Goal: Information Seeking & Learning: Learn about a topic

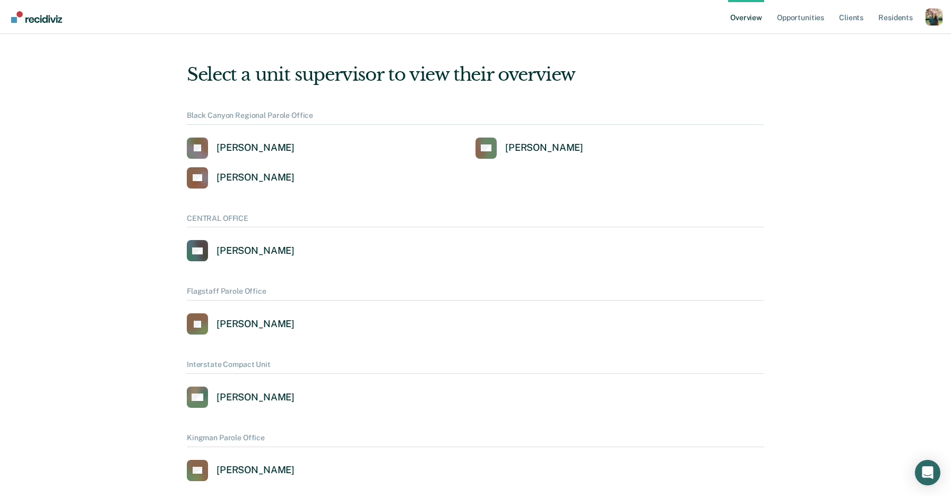
click at [928, 17] on div "Profile dropdown button" at bounding box center [933, 16] width 17 height 17
click at [877, 48] on link "Profile" at bounding box center [891, 48] width 68 height 9
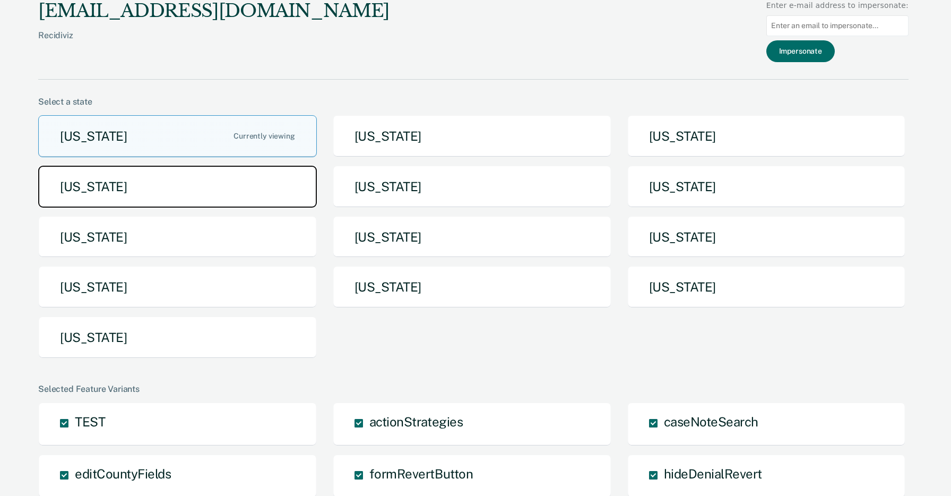
click at [204, 193] on button "Idaho" at bounding box center [177, 187] width 279 height 42
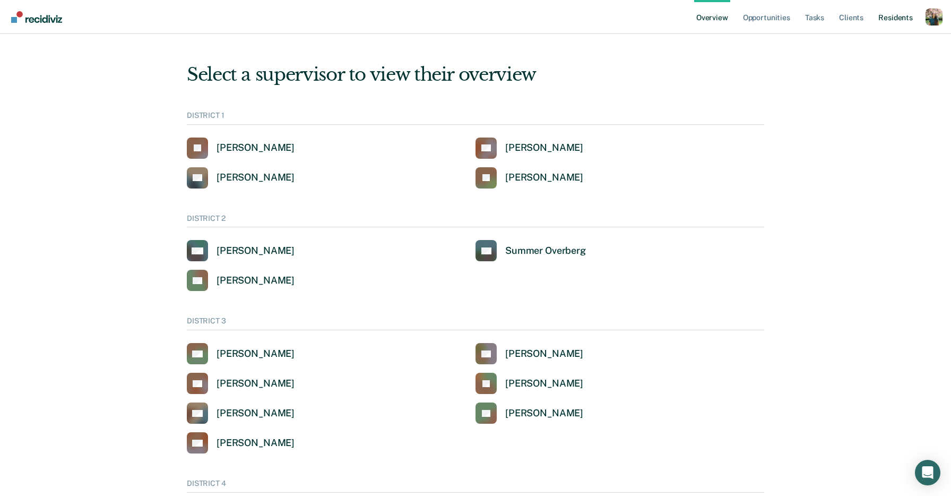
click at [885, 21] on link "Resident s" at bounding box center [895, 17] width 39 height 34
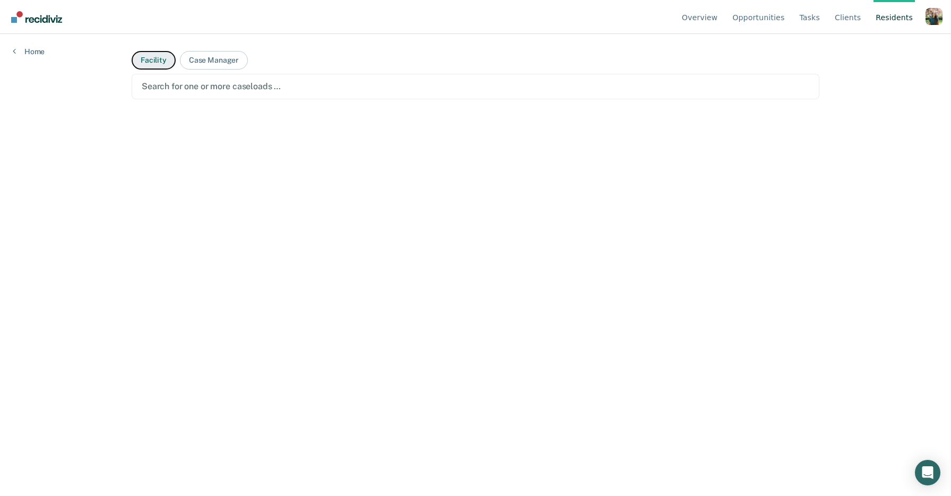
click at [145, 59] on button "Facility" at bounding box center [154, 60] width 44 height 19
click at [236, 77] on div "Search for one or more facilities …" at bounding box center [476, 86] width 688 height 25
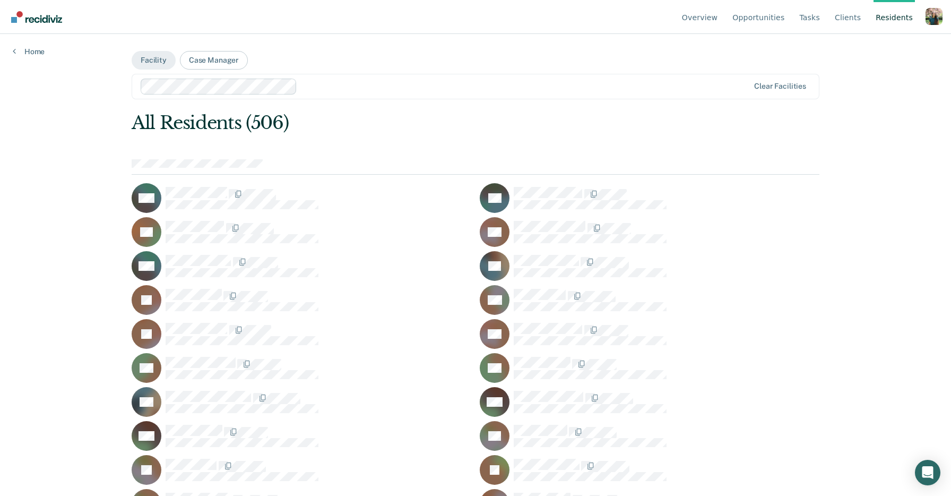
click at [927, 21] on div "Profile dropdown button" at bounding box center [933, 16] width 17 height 17
click at [897, 66] on link "Go to System-Level Trends" at bounding box center [880, 66] width 90 height 9
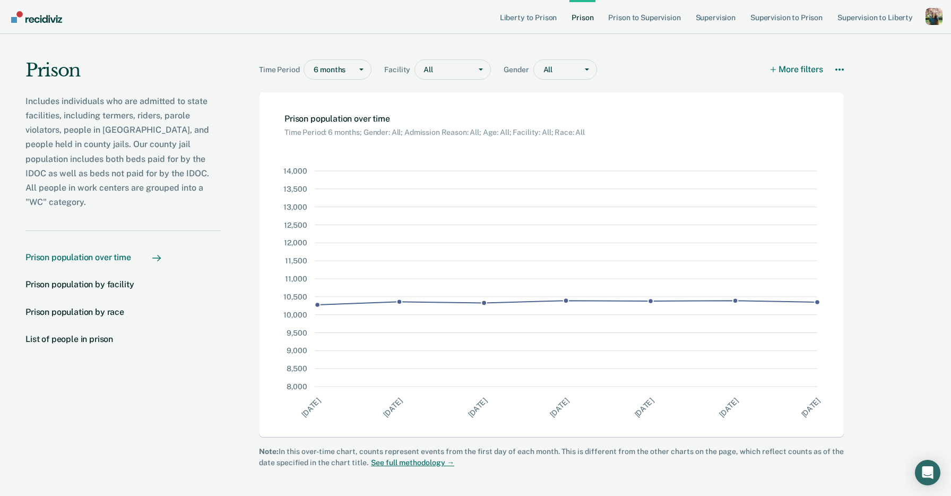
click at [204, 108] on p "Includes individuals who are admitted to state facilities, including termers, r…" at bounding box center [122, 152] width 195 height 116
click at [104, 307] on div "Prison population by race" at bounding box center [74, 312] width 99 height 10
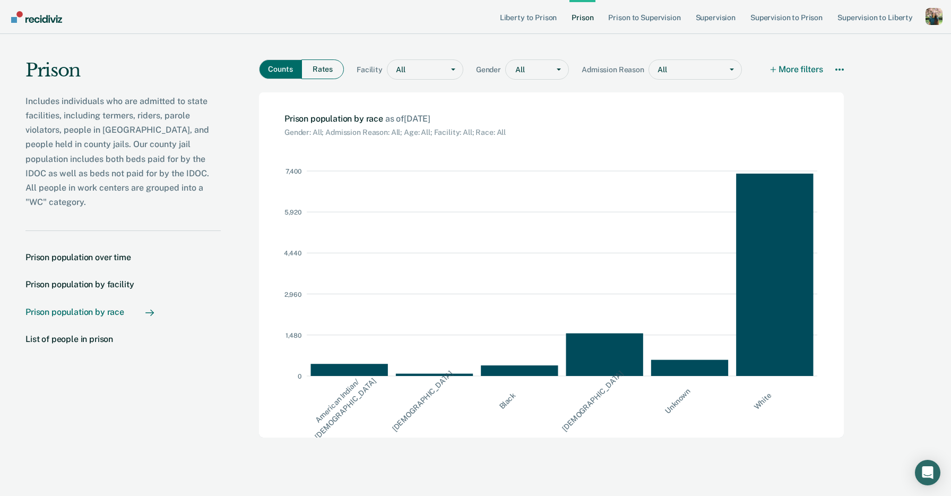
click at [331, 70] on button "Rates" at bounding box center [322, 69] width 42 height 20
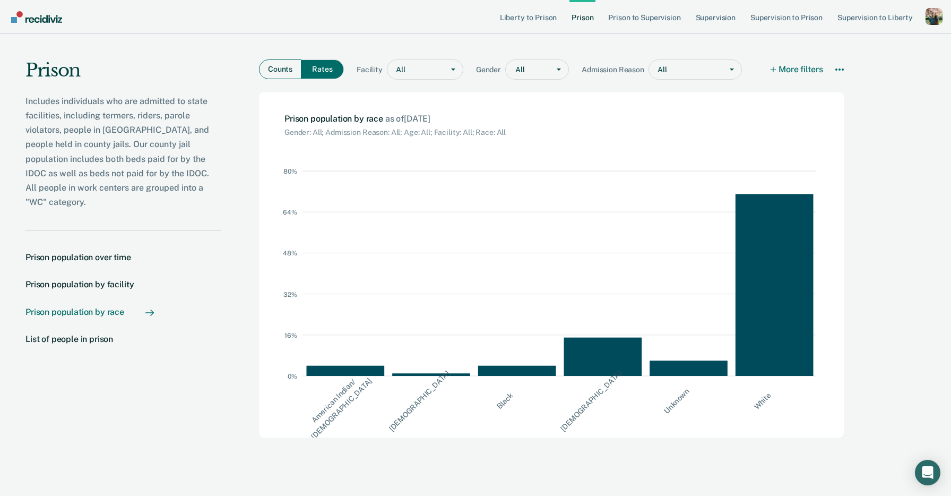
click at [287, 72] on button "Counts" at bounding box center [280, 69] width 42 height 20
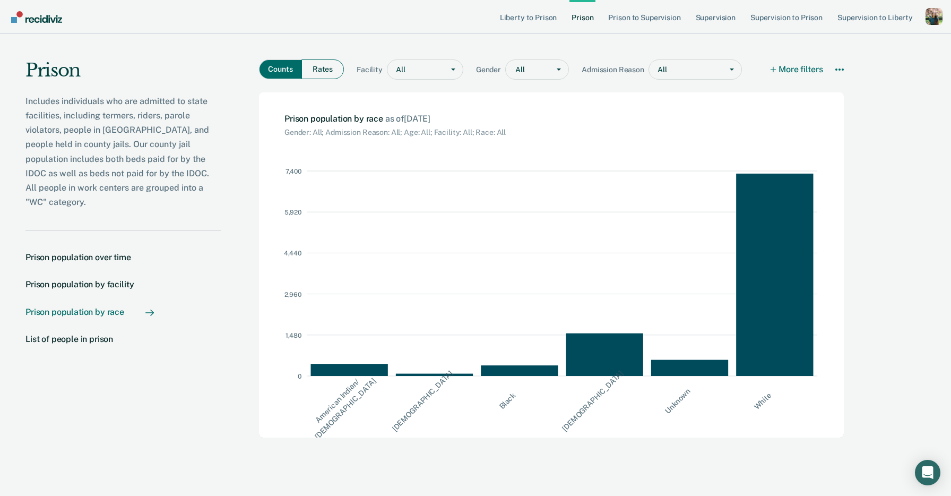
click at [320, 76] on button "Rates" at bounding box center [322, 69] width 42 height 20
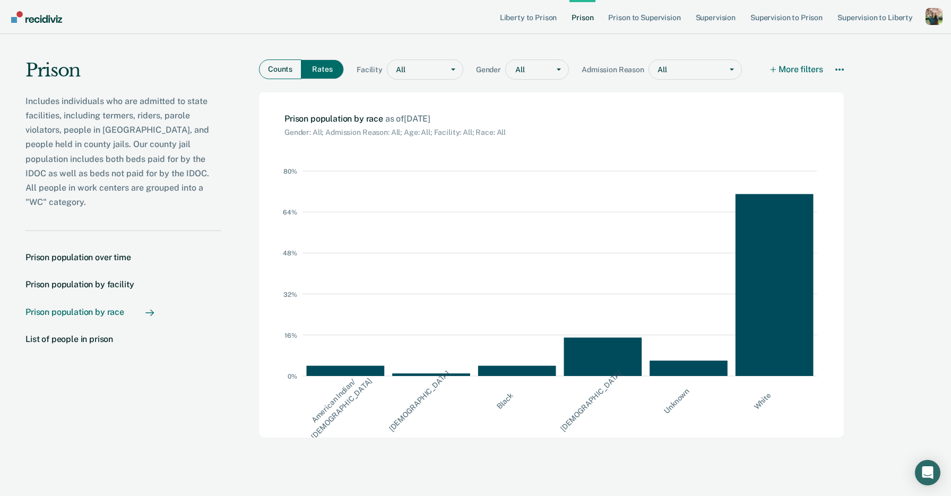
click at [287, 76] on button "Counts" at bounding box center [280, 69] width 42 height 20
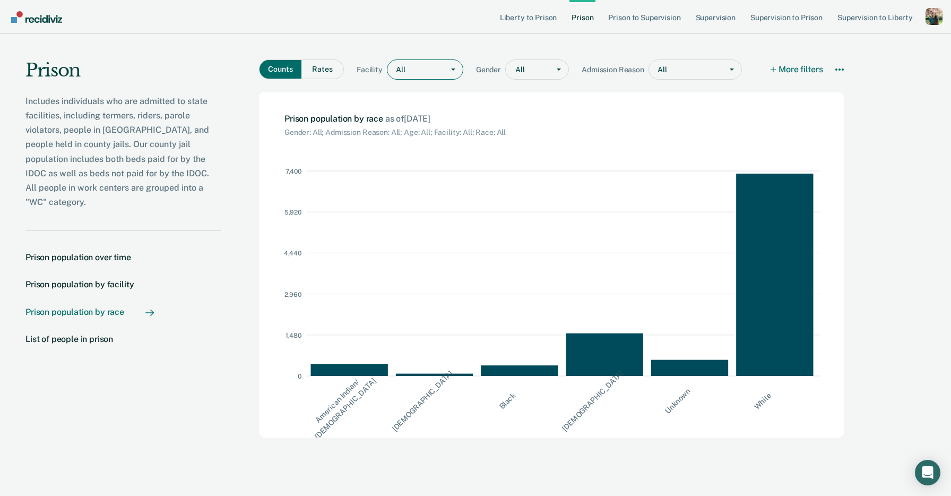
click at [423, 66] on div "Main chart and filter content" at bounding box center [422, 69] width 32 height 11
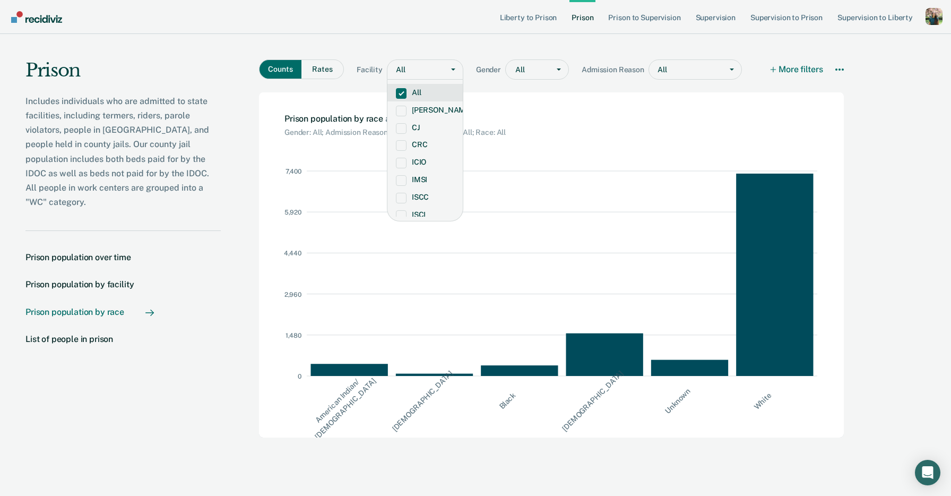
click at [421, 49] on div "Counts Rates Facility All selected, 1 of 17. 17 results available. Use Up and D…" at bounding box center [551, 63] width 585 height 58
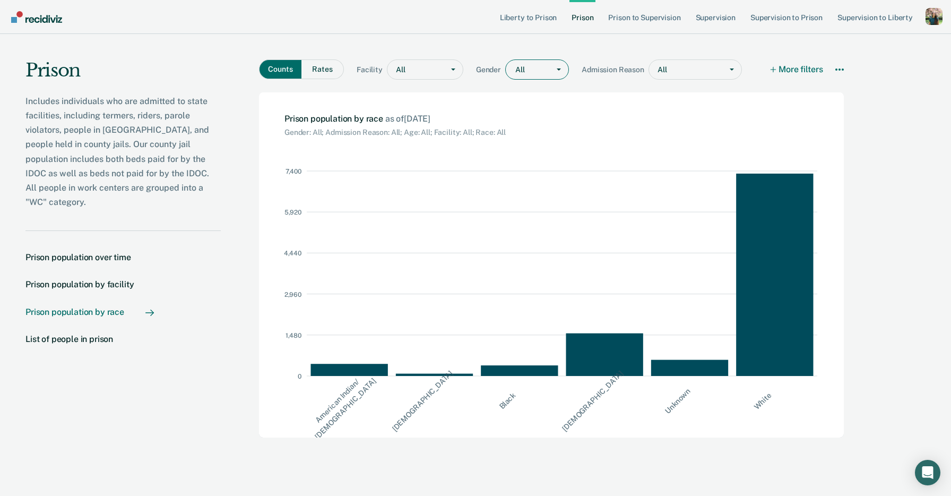
click at [545, 65] on div "All" at bounding box center [528, 69] width 44 height 15
click at [513, 50] on div "Counts Rates Facility All Gender All selected, 1 of 5. 5 results available. Use…" at bounding box center [551, 63] width 585 height 58
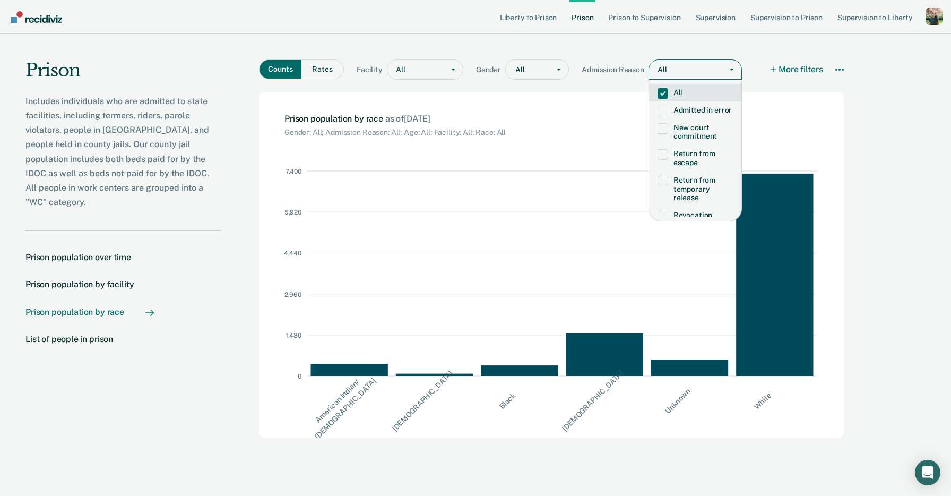
click at [696, 67] on div "Main chart and filter content" at bounding box center [691, 69] width 49 height 11
click at [716, 50] on div "Counts Rates Facility All Gender All Admission Reason All selected, 1 of 10. 10…" at bounding box center [551, 63] width 585 height 58
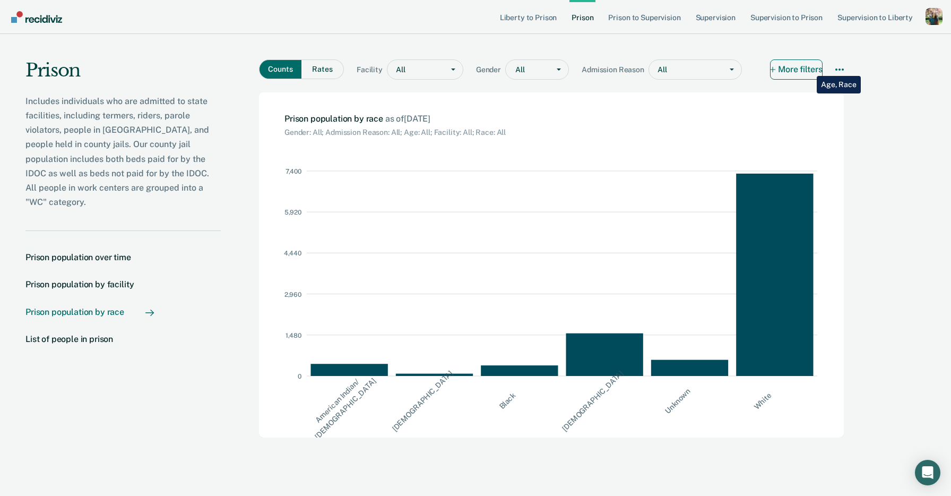
click at [809, 68] on button "More filters" at bounding box center [796, 69] width 53 height 20
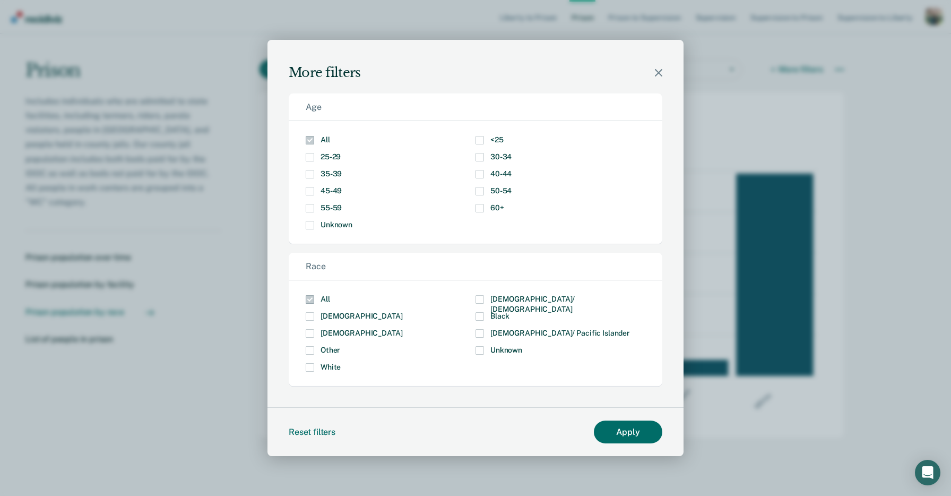
click at [656, 75] on icon "Close modal" at bounding box center [658, 72] width 7 height 7
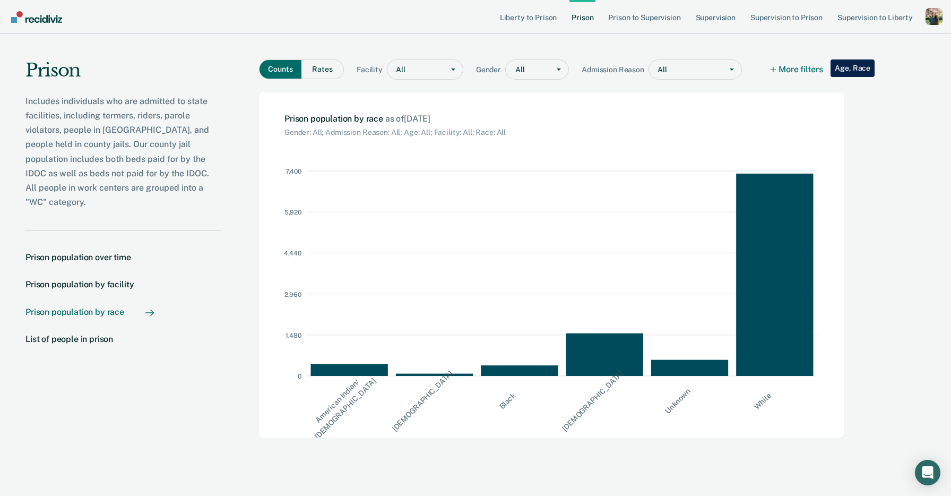
click at [883, 95] on main "Counts Rates Facility All Gender All Admission Reason All More filters Download…" at bounding box center [553, 262] width 665 height 456
click at [842, 70] on icon "More options" at bounding box center [839, 69] width 8 height 8
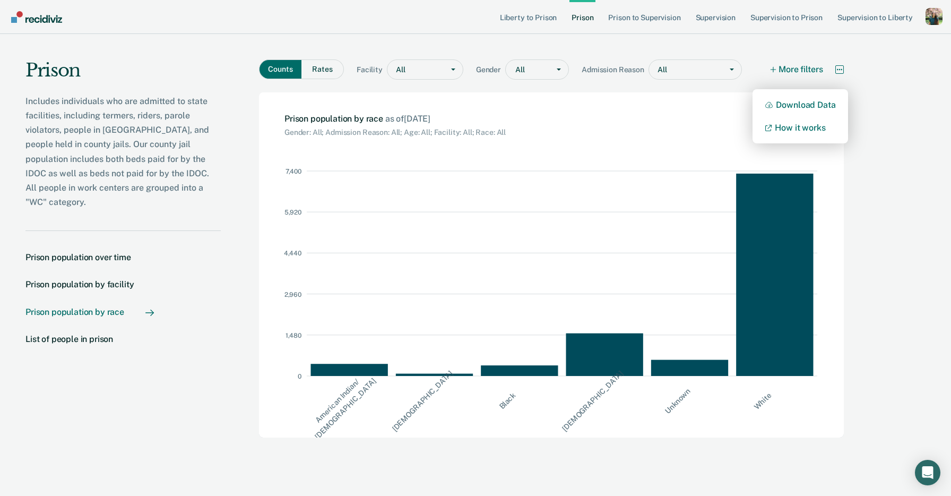
click at [842, 70] on icon "More options" at bounding box center [839, 69] width 8 height 8
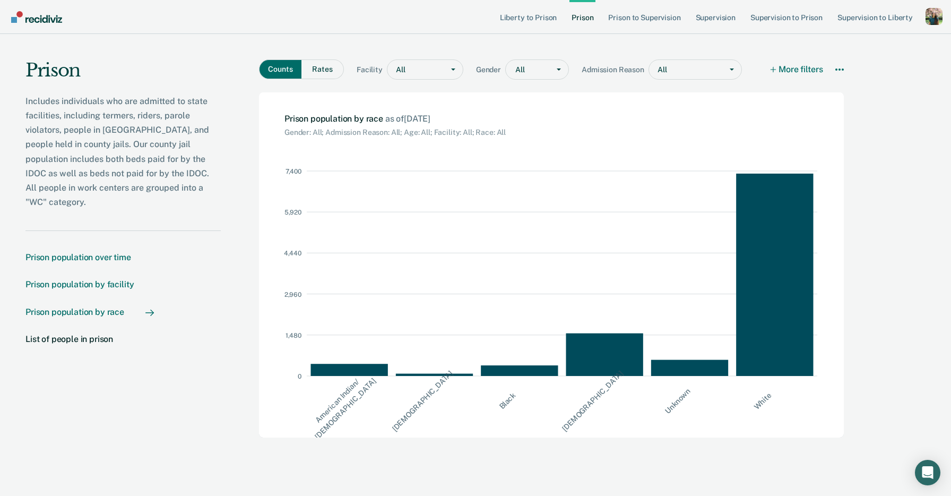
click at [121, 279] on div "Prison population by facility" at bounding box center [79, 284] width 108 height 10
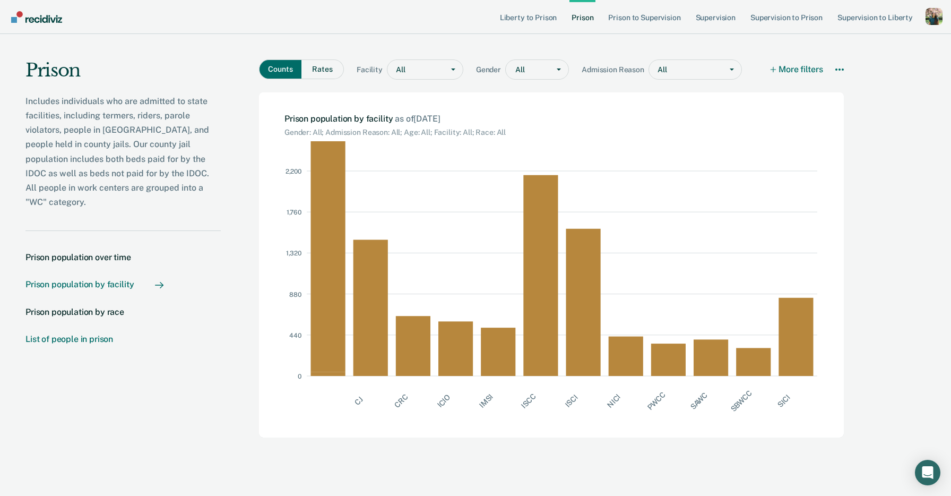
click at [90, 334] on div "List of people in prison" at bounding box center [69, 339] width 88 height 10
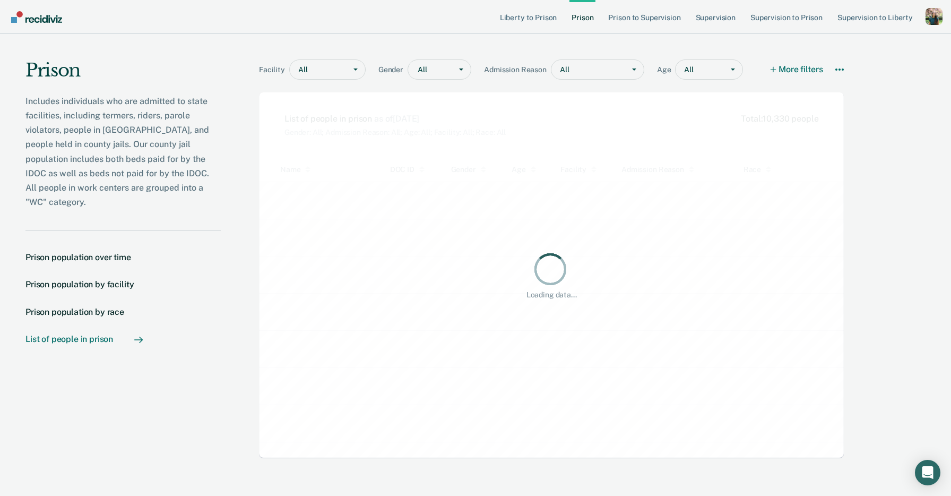
scroll to position [276, 585]
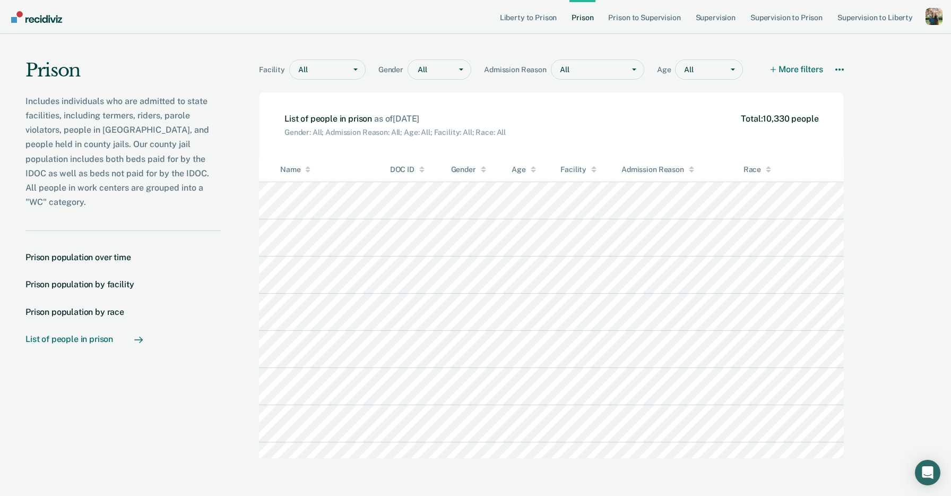
click at [207, 218] on section "Prison Includes individuals who are admitted to state facilities, including ter…" at bounding box center [122, 218] width 195 height 369
click at [121, 279] on div "Prison population by facility" at bounding box center [79, 284] width 108 height 10
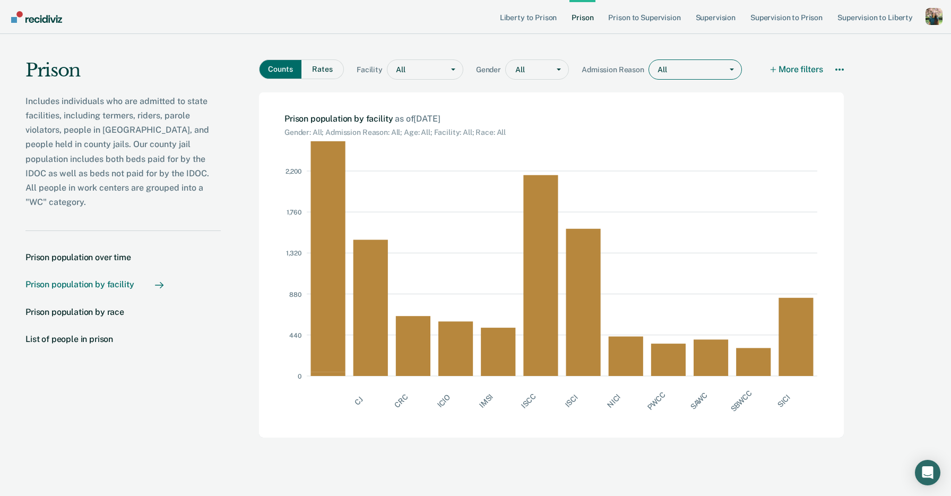
click at [685, 73] on div "Main chart and filter content" at bounding box center [691, 69] width 49 height 11
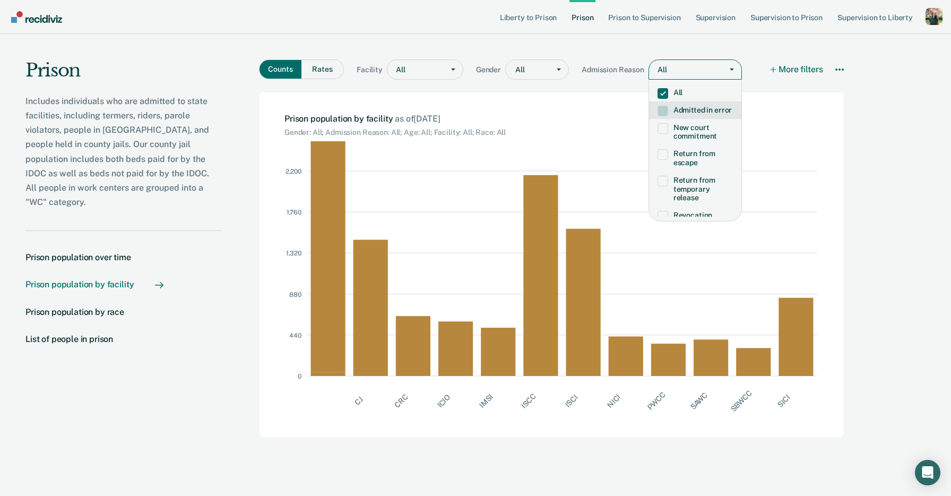
click at [703, 111] on label "Admitted in error" at bounding box center [694, 110] width 75 height 9
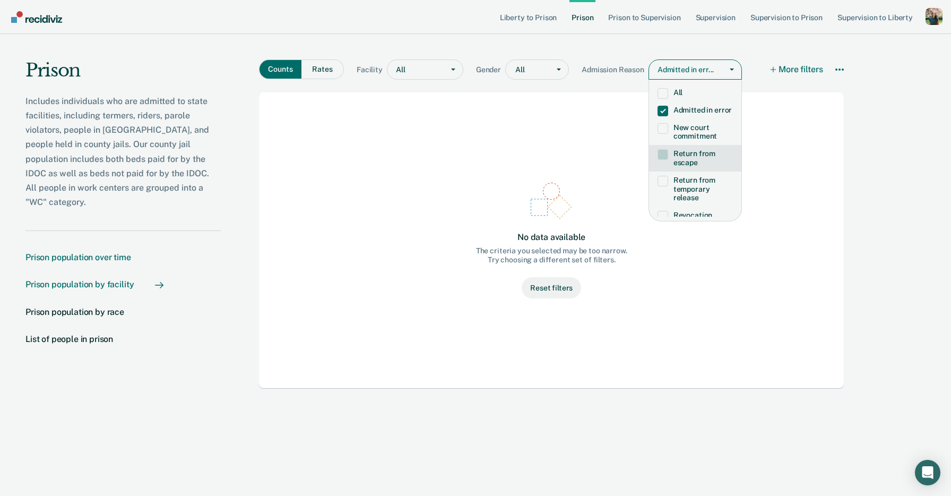
click at [135, 252] on link "Prison population over time" at bounding box center [92, 257] width 135 height 10
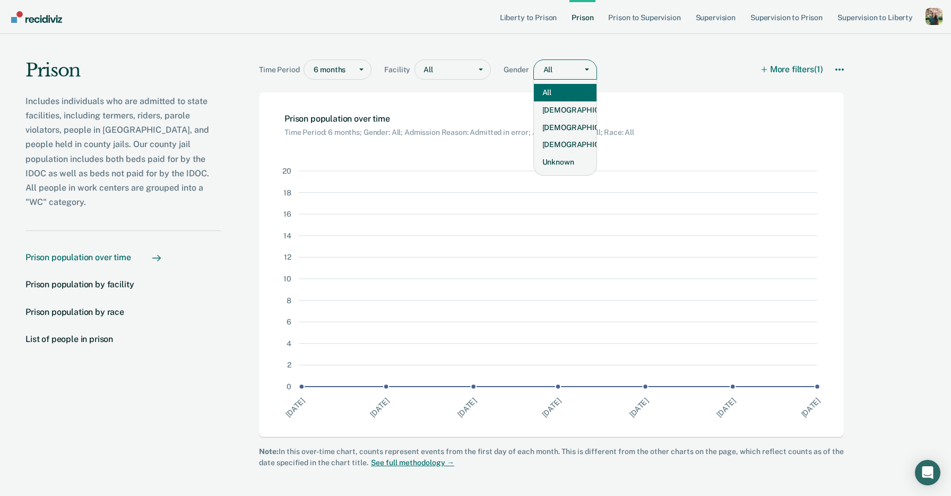
click at [585, 70] on span "Main chart and filter content" at bounding box center [587, 69] width 4 height 2
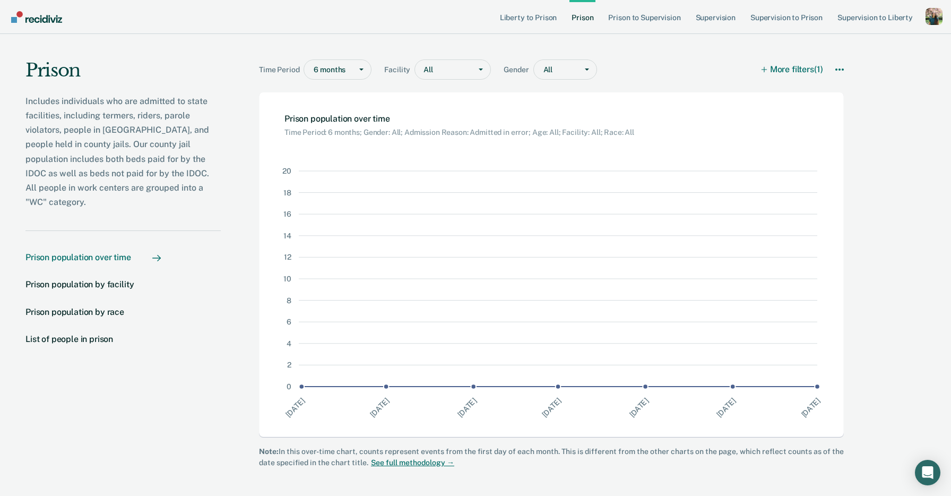
click at [628, 58] on div "Time Period 6 months Facility All Gender All More filters (1) Download Data How…" at bounding box center [551, 63] width 585 height 58
click at [123, 279] on div "Prison population by facility" at bounding box center [79, 284] width 108 height 10
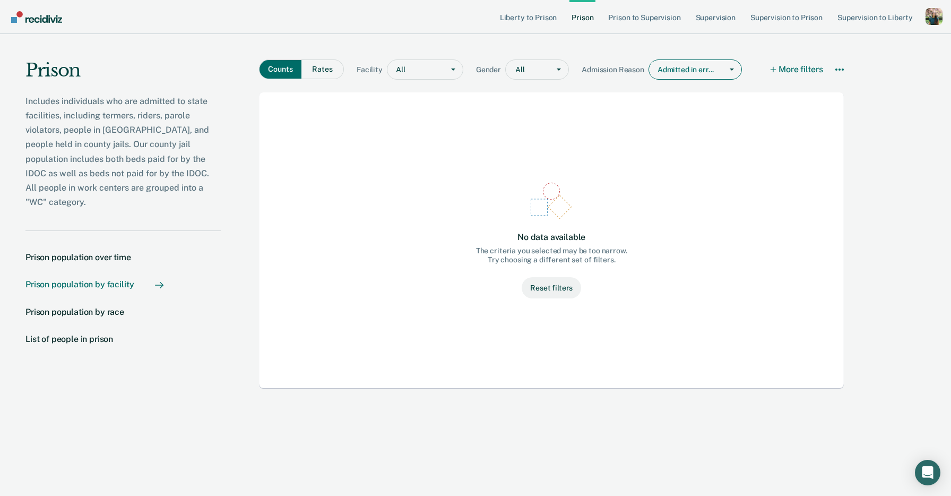
click at [675, 69] on div "Admitted in err..." at bounding box center [685, 69] width 73 height 15
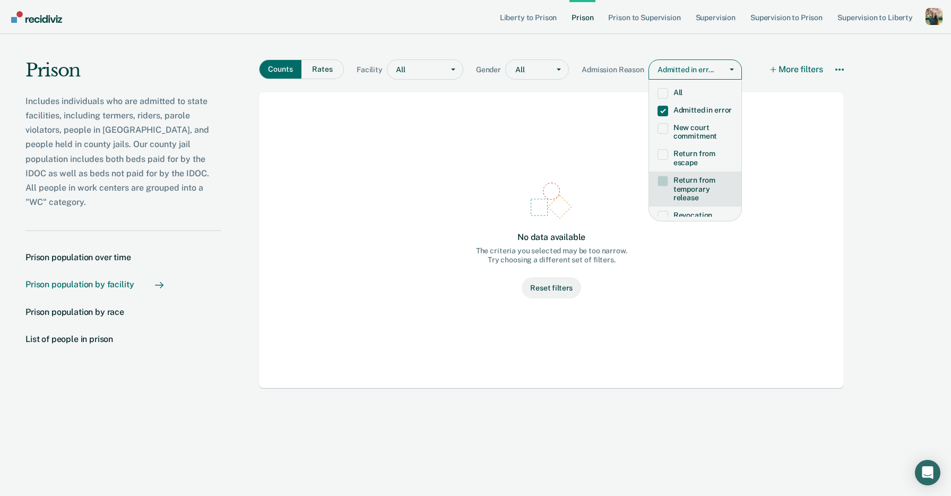
click at [682, 197] on label "Return from temporary release" at bounding box center [694, 189] width 75 height 27
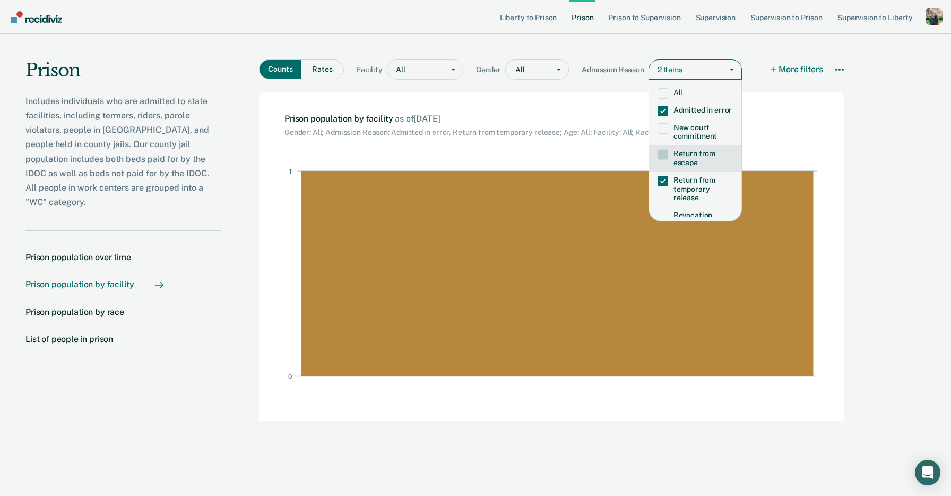
click at [697, 154] on label "Return from escape" at bounding box center [694, 158] width 75 height 18
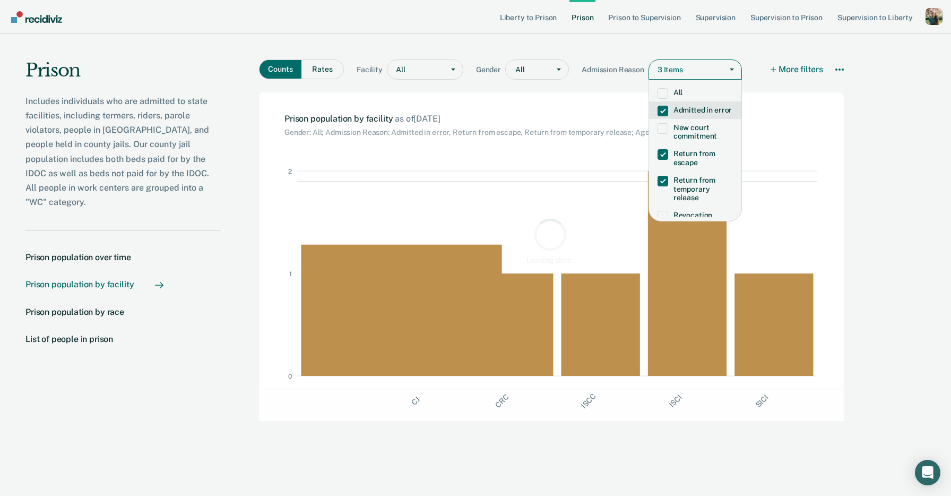
click at [689, 106] on label "Admitted in error" at bounding box center [694, 110] width 75 height 9
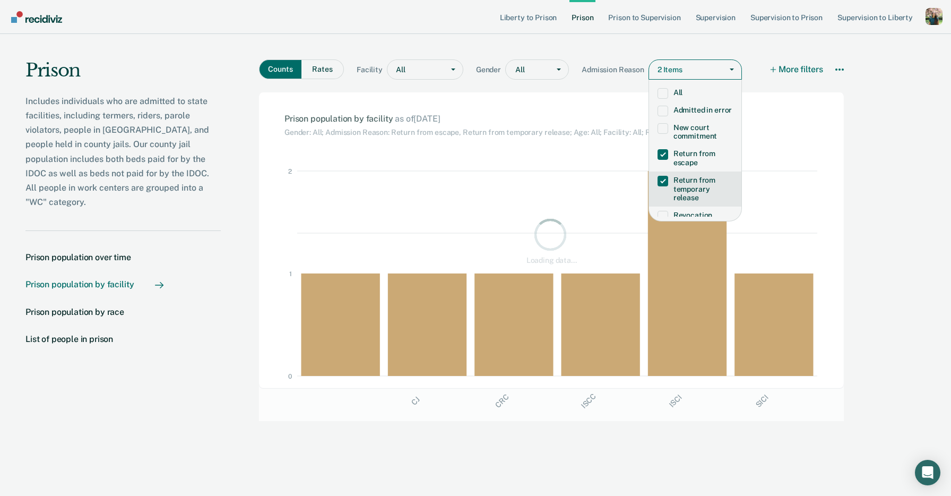
click at [691, 183] on label "Return from temporary release" at bounding box center [694, 189] width 75 height 27
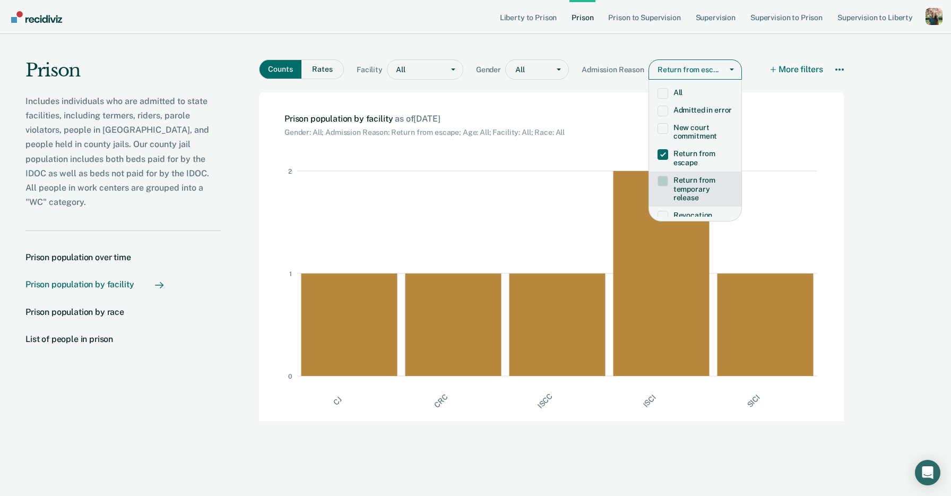
click at [893, 244] on div "Prison Includes individuals who are admitted to state facilities, including ter…" at bounding box center [475, 262] width 951 height 456
click at [103, 307] on div "Prison population by race" at bounding box center [74, 312] width 99 height 10
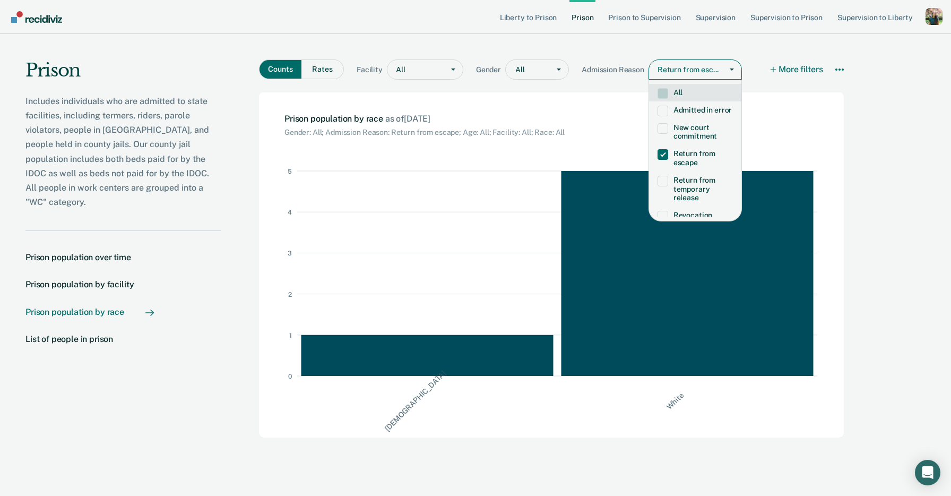
click at [675, 64] on div "Return from esc..." at bounding box center [685, 69] width 73 height 15
click at [690, 167] on div "Return from escape" at bounding box center [695, 158] width 92 height 27
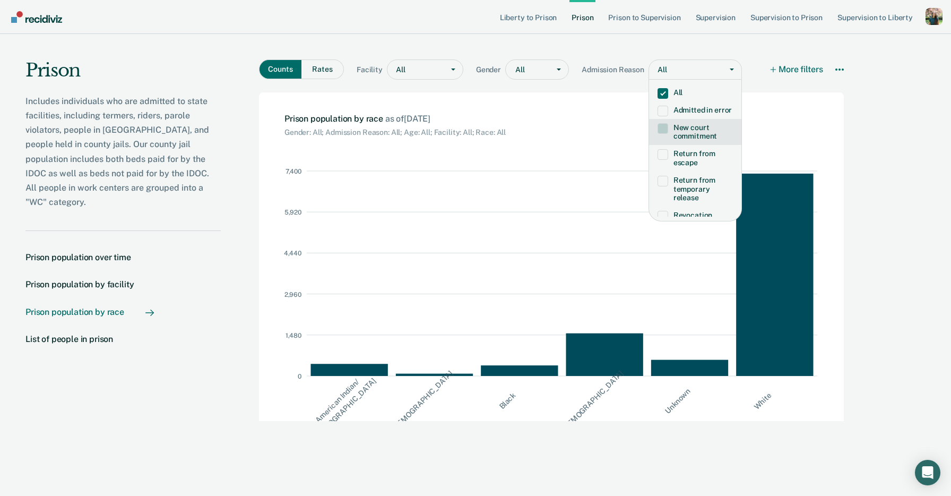
click at [947, 83] on div "Prison Includes individuals who are admitted to state facilities, including ter…" at bounding box center [475, 262] width 951 height 456
click at [927, 83] on div "Prison Includes individuals who are admitted to state facilities, including ter…" at bounding box center [475, 262] width 951 height 456
click at [188, 286] on nav "Prison population over time Prison population by facility Prison population by …" at bounding box center [122, 315] width 195 height 126
click at [807, 65] on button "More filters" at bounding box center [796, 69] width 53 height 20
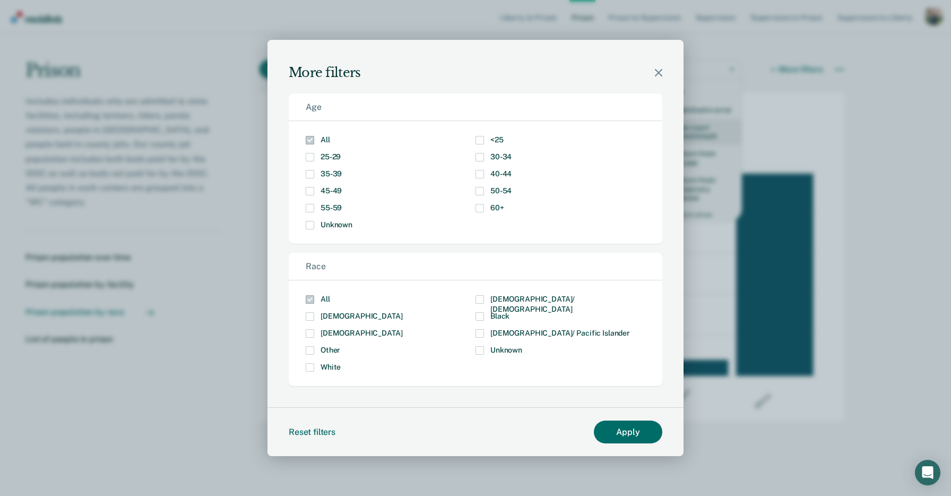
click at [663, 71] on div "More filters" at bounding box center [475, 60] width 416 height 41
click at [655, 77] on div "More filters" at bounding box center [475, 60] width 416 height 41
click at [661, 71] on icon "Close modal" at bounding box center [658, 72] width 7 height 7
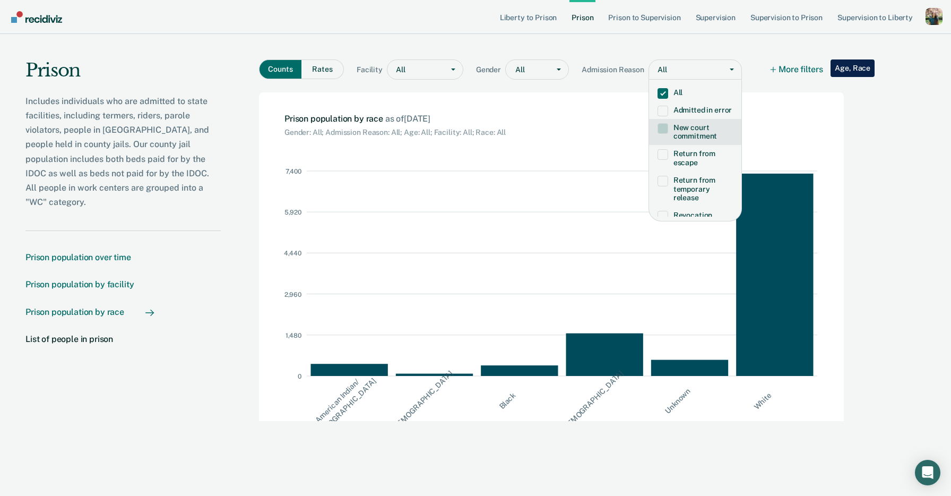
click at [101, 279] on div "Prison population by facility" at bounding box center [79, 284] width 108 height 10
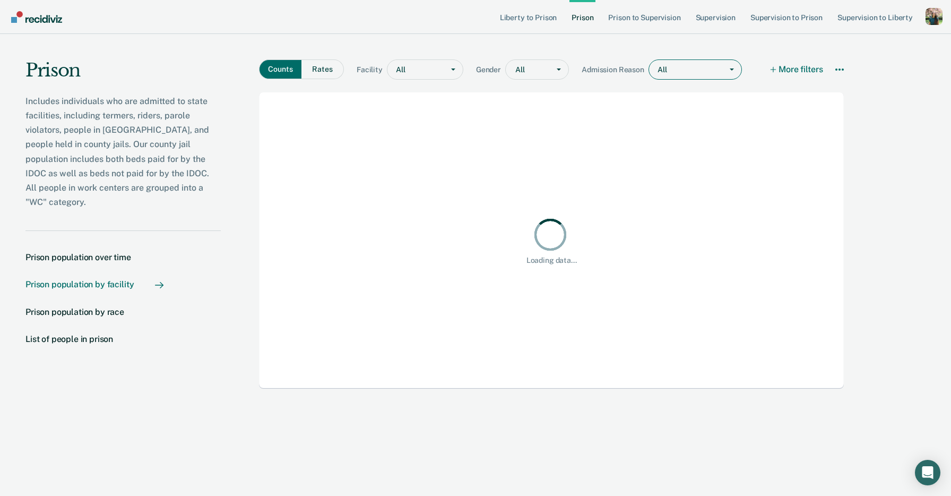
click at [688, 73] on div "Main chart and filter content" at bounding box center [691, 69] width 49 height 11
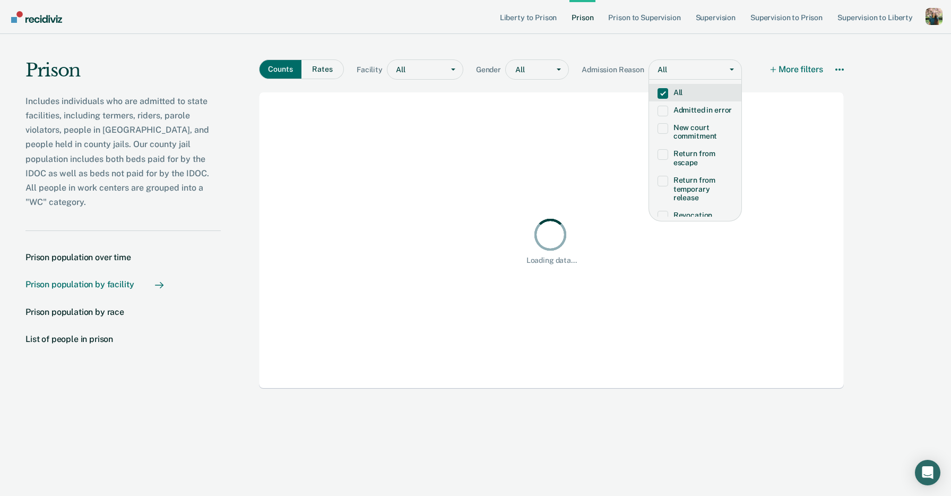
click at [866, 143] on main "Counts Rates Facility All Gender All Admission Reason All selected, 1 of 10. 10…" at bounding box center [553, 262] width 665 height 456
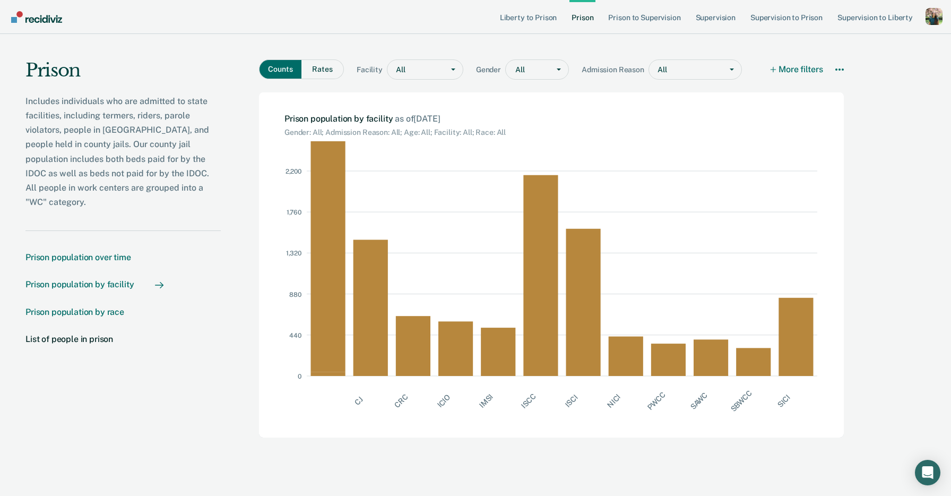
click at [118, 307] on div "Prison population by race" at bounding box center [74, 312] width 99 height 10
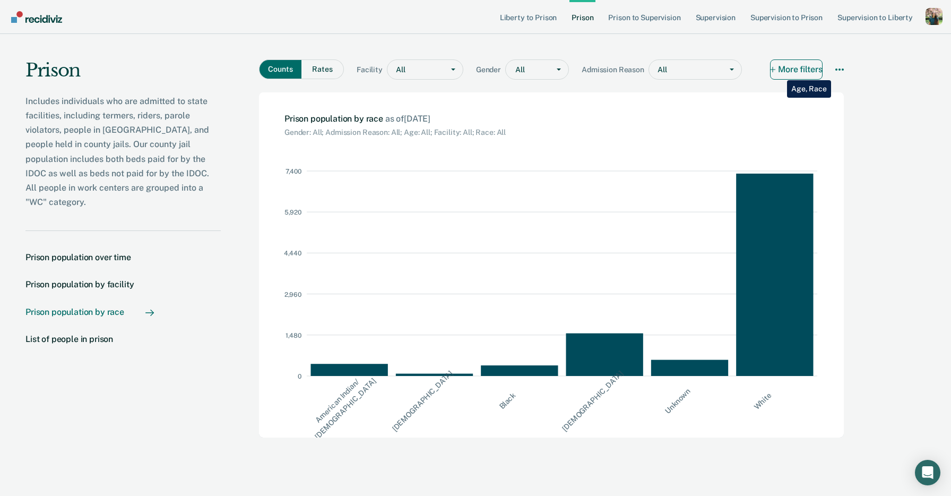
click at [779, 72] on button "More filters" at bounding box center [796, 69] width 53 height 20
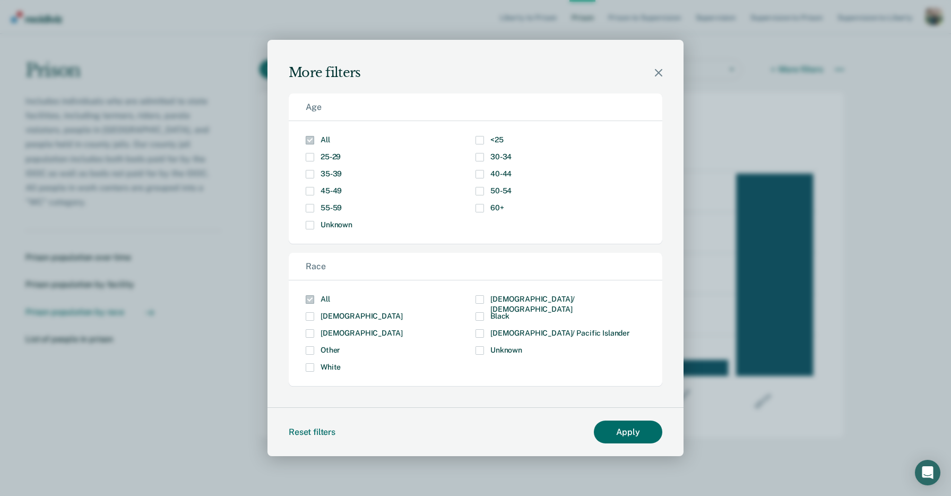
scroll to position [1, 0]
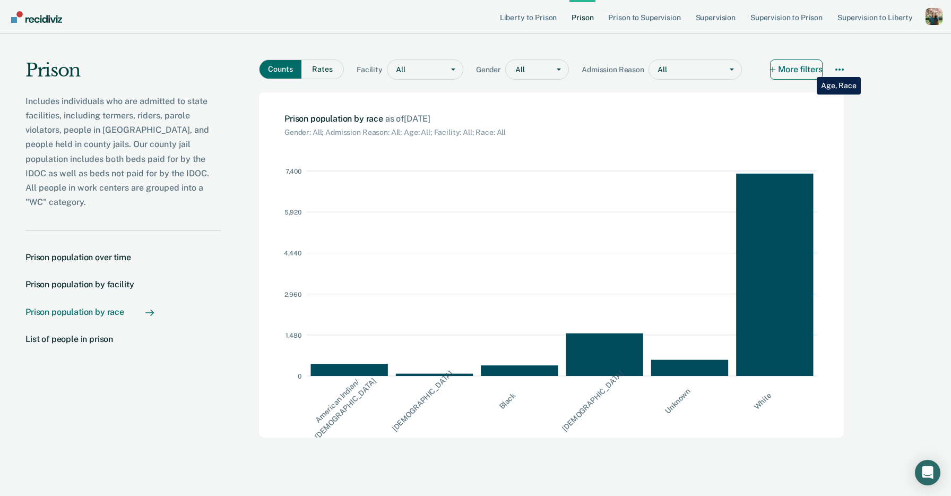
click at [809, 69] on button "More filters" at bounding box center [796, 69] width 53 height 20
click at [837, 71] on icon "More options" at bounding box center [839, 69] width 8 height 8
click at [867, 77] on main "Counts Rates Facility All Gender All Admission Reason All More filters Download…" at bounding box center [553, 262] width 665 height 456
click at [810, 68] on button "More filters" at bounding box center [796, 69] width 53 height 20
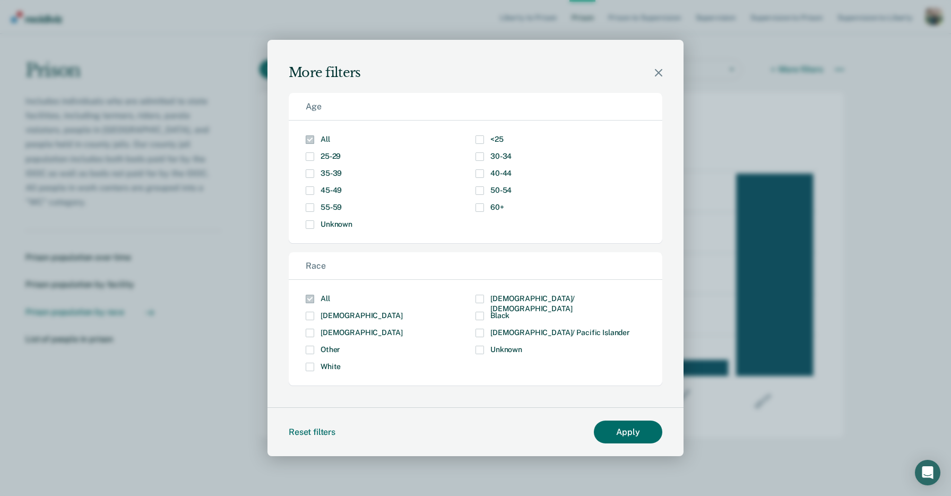
scroll to position [0, 0]
click at [654, 74] on div "More filters" at bounding box center [475, 60] width 416 height 41
click at [662, 74] on icon "Close modal" at bounding box center [658, 72] width 7 height 7
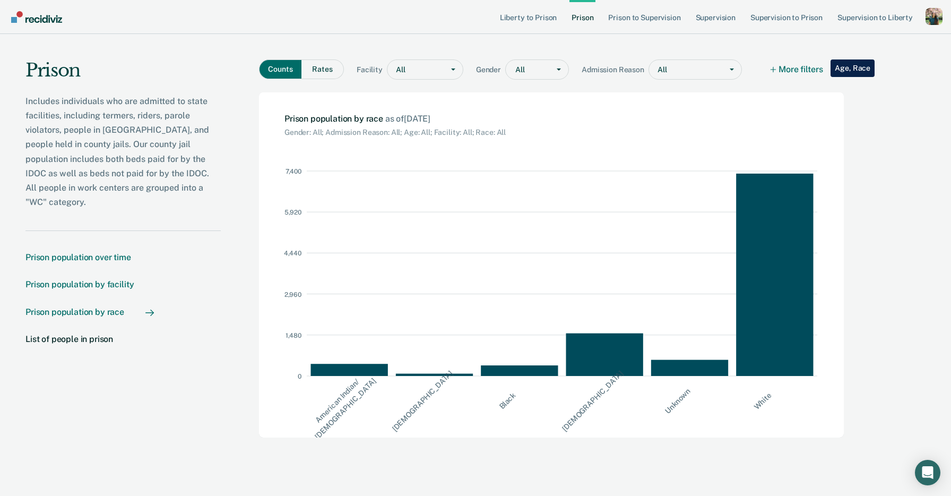
click at [102, 279] on div "Prison population by facility" at bounding box center [79, 284] width 108 height 10
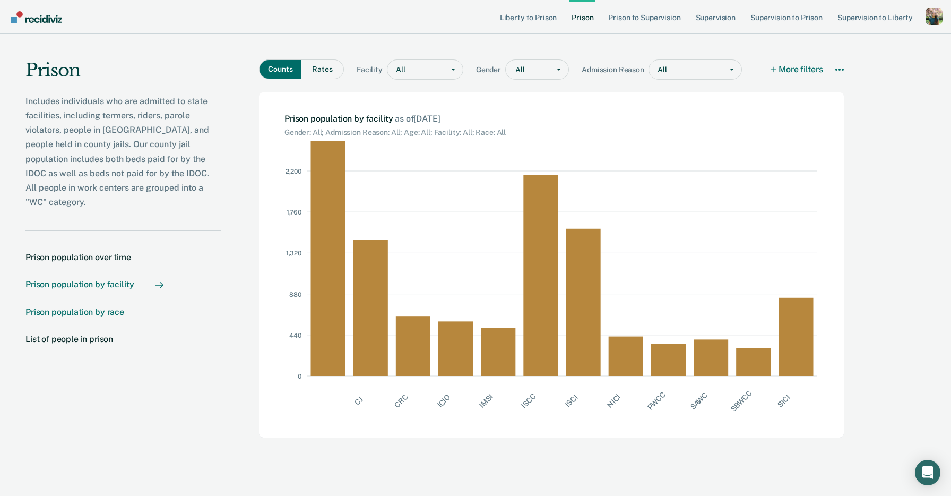
click at [112, 307] on div "Prison population by race" at bounding box center [74, 312] width 99 height 10
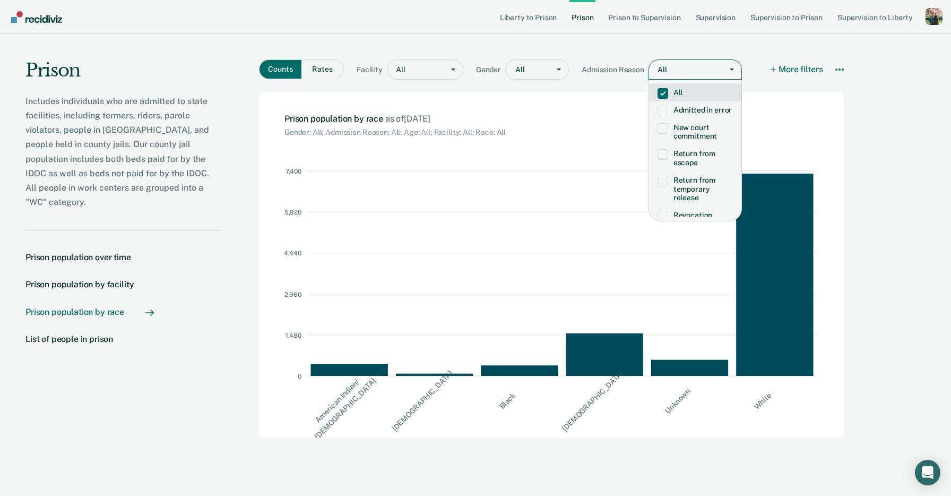
click at [694, 66] on div "Main chart and filter content" at bounding box center [691, 69] width 49 height 11
click at [935, 161] on div "Prison Includes individuals who are admitted to state facilities, including ter…" at bounding box center [475, 262] width 951 height 456
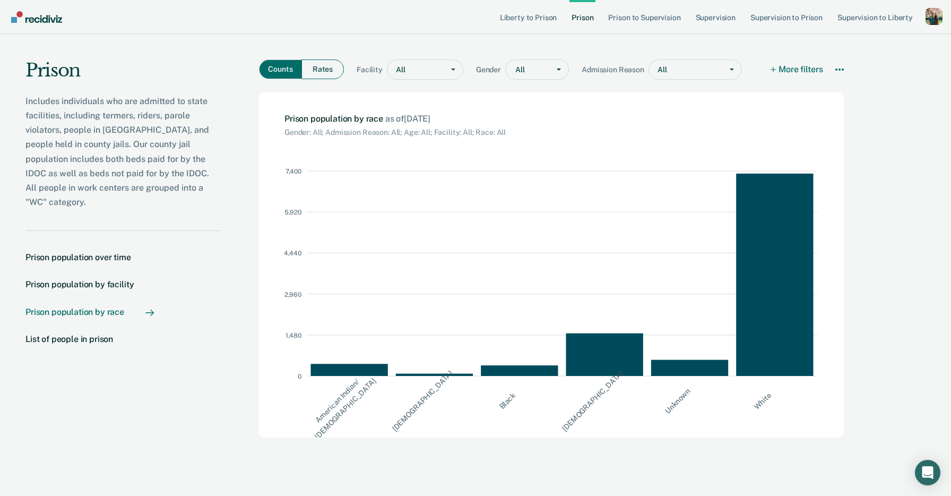
click at [332, 73] on button "Rates" at bounding box center [322, 69] width 42 height 20
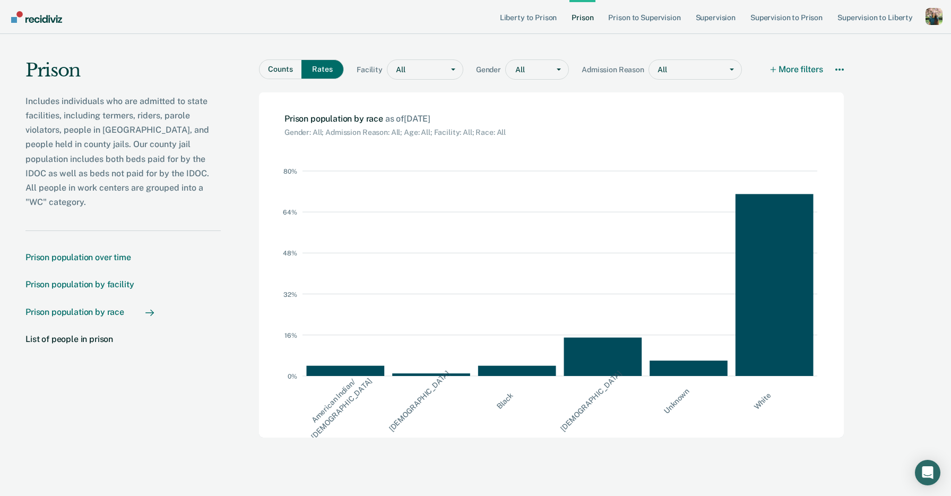
click at [74, 279] on div "Prison population by facility" at bounding box center [79, 284] width 108 height 10
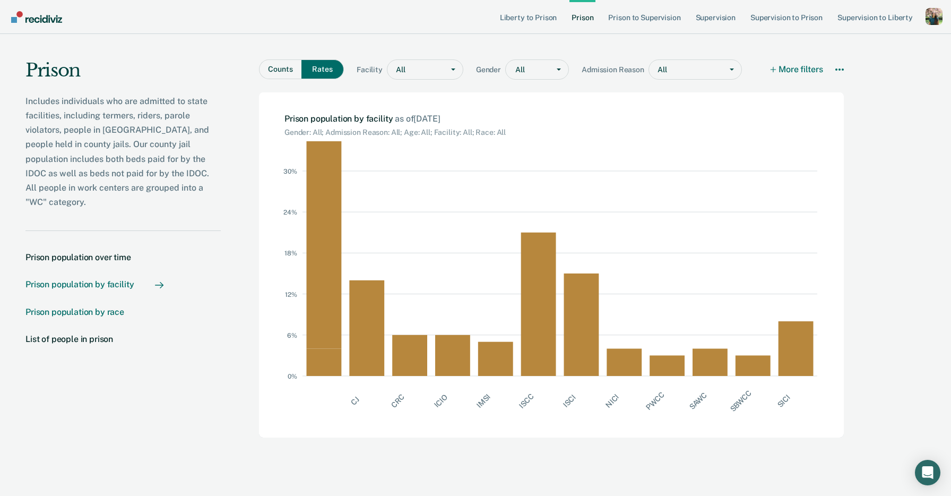
click at [143, 307] on link "Prison population by race" at bounding box center [89, 312] width 128 height 10
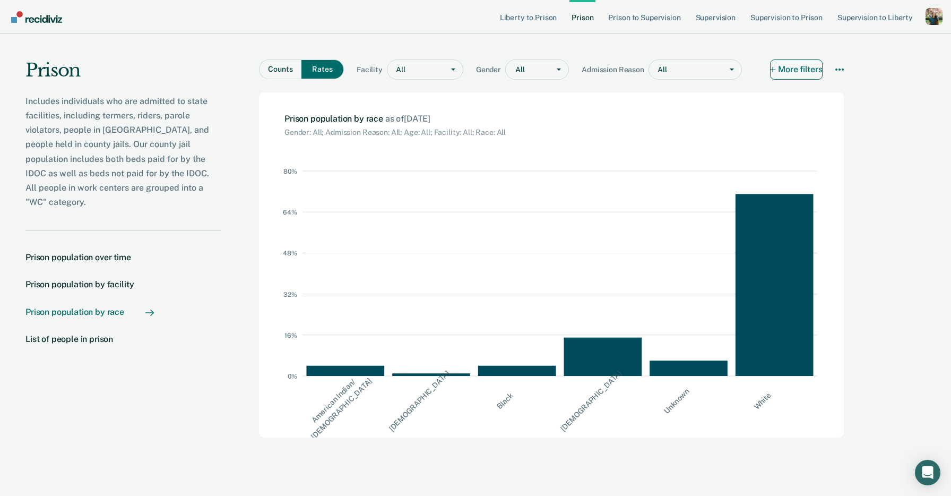
click at [807, 64] on button "More filters" at bounding box center [796, 69] width 53 height 20
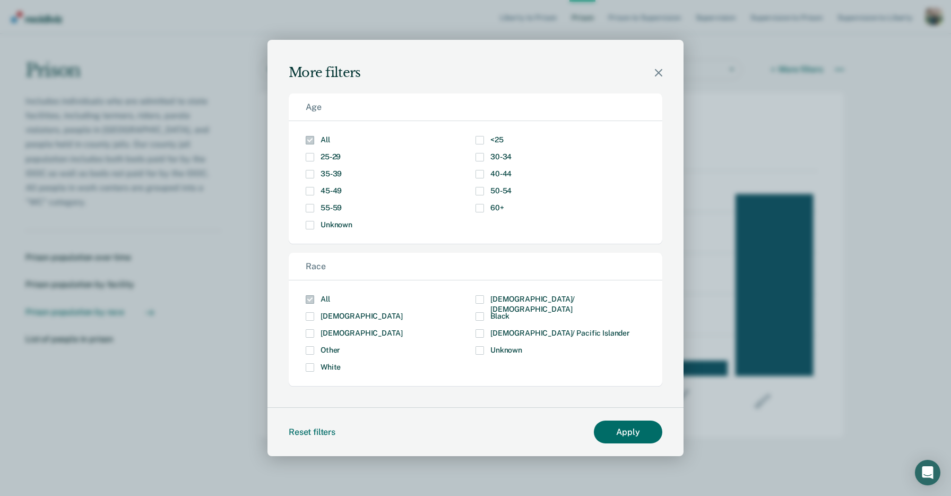
click at [669, 72] on div "More filters" at bounding box center [475, 60] width 416 height 41
click at [664, 72] on div "More filters" at bounding box center [475, 60] width 416 height 41
click at [658, 75] on icon "Close modal" at bounding box center [658, 72] width 7 height 7
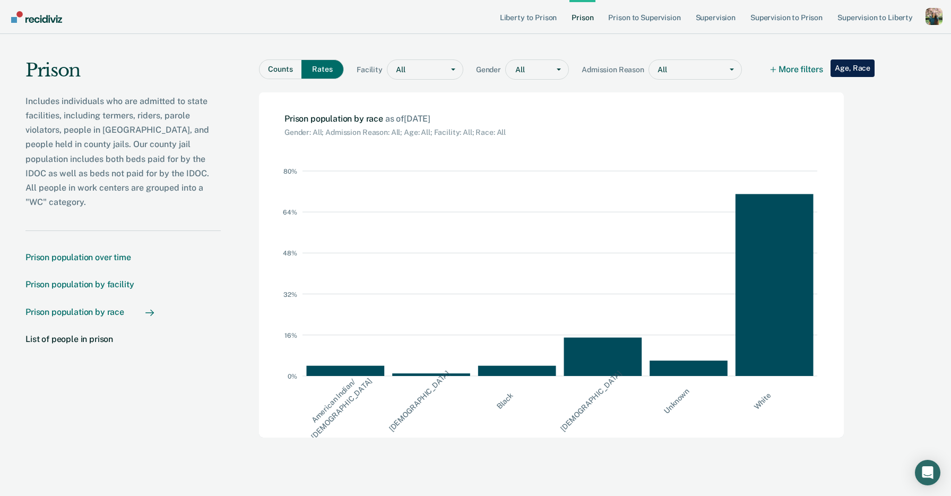
click at [132, 279] on div "Prison population by facility" at bounding box center [79, 284] width 108 height 10
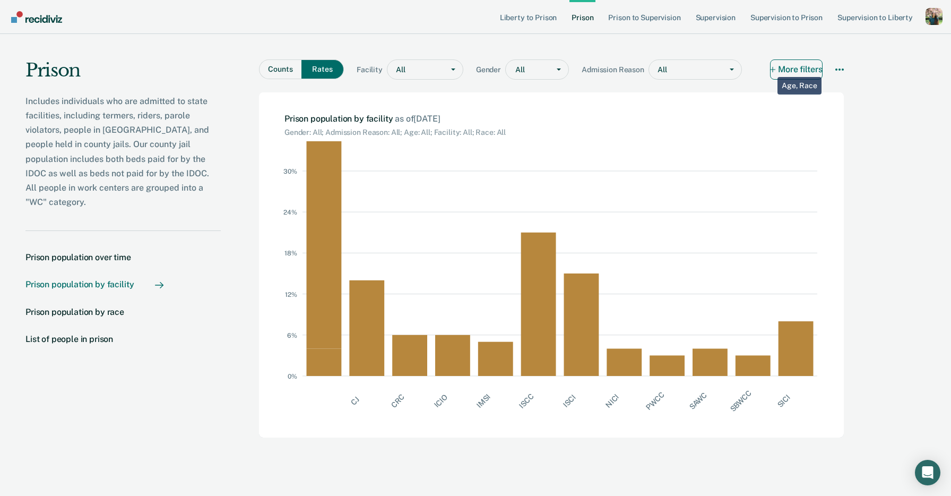
click at [774, 70] on icon "Main chart and filter content" at bounding box center [772, 69] width 7 height 7
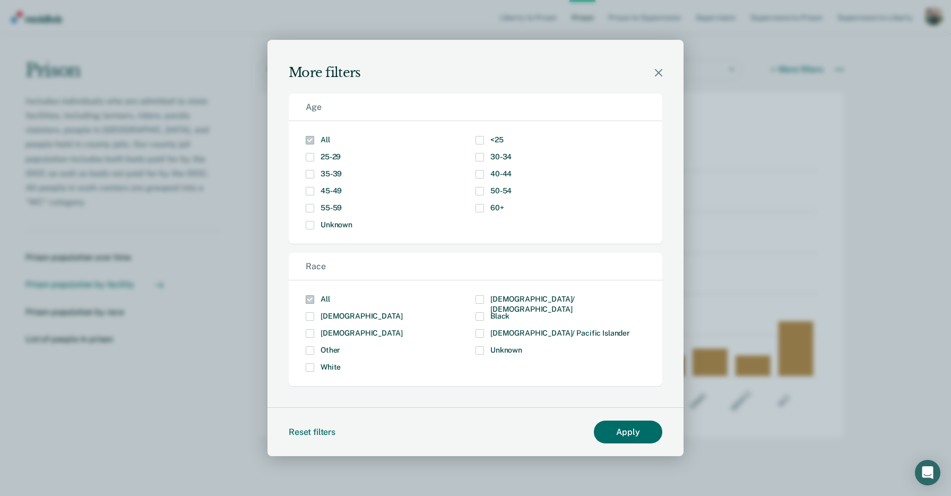
click at [658, 74] on icon "Close modal" at bounding box center [658, 72] width 7 height 7
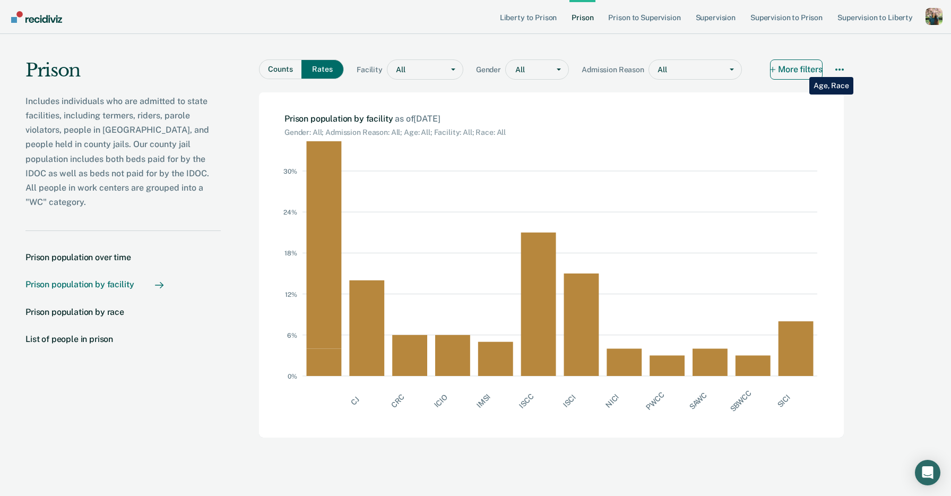
click at [801, 69] on button "More filters" at bounding box center [796, 69] width 53 height 20
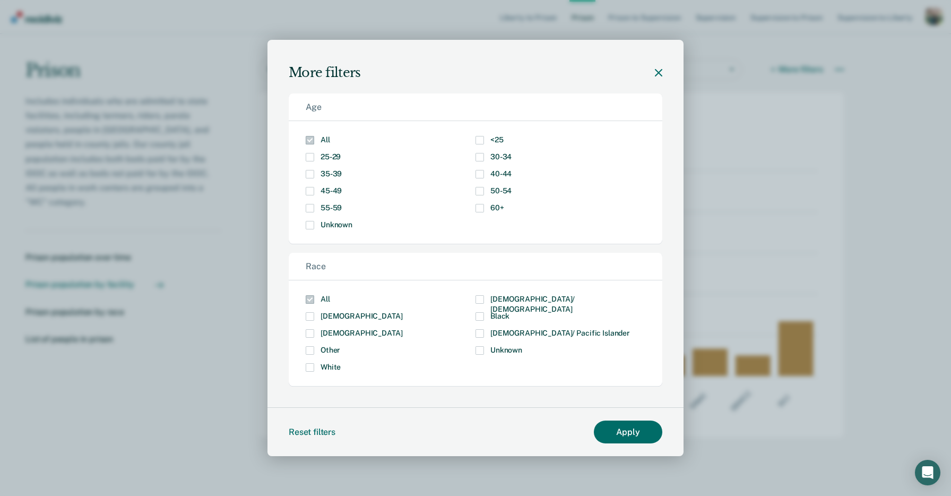
scroll to position [1, 0]
click at [658, 73] on icon "Close modal" at bounding box center [658, 72] width 7 height 7
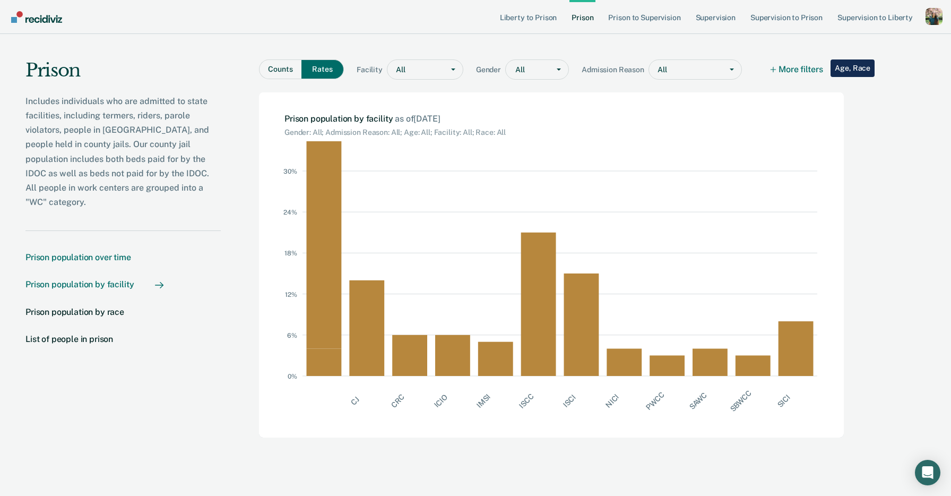
click at [67, 252] on div "Prison population over time" at bounding box center [78, 257] width 106 height 10
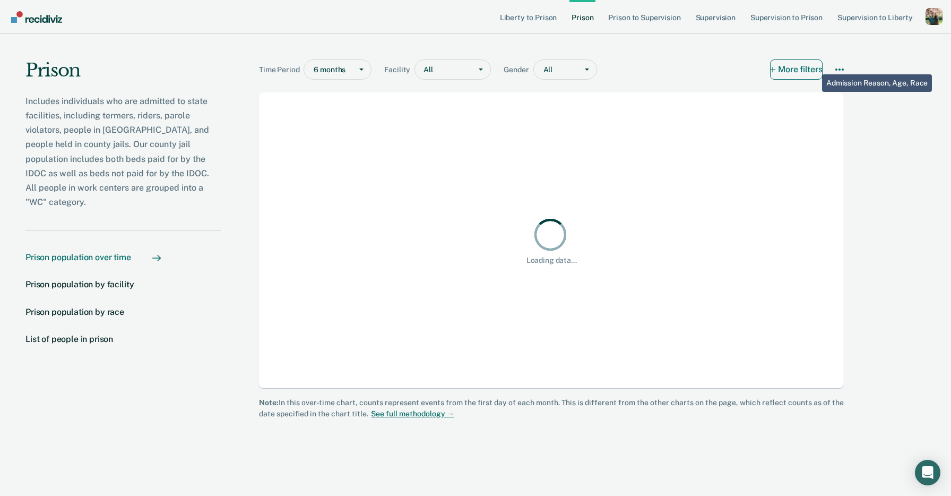
click at [814, 67] on button "More filters" at bounding box center [796, 69] width 53 height 20
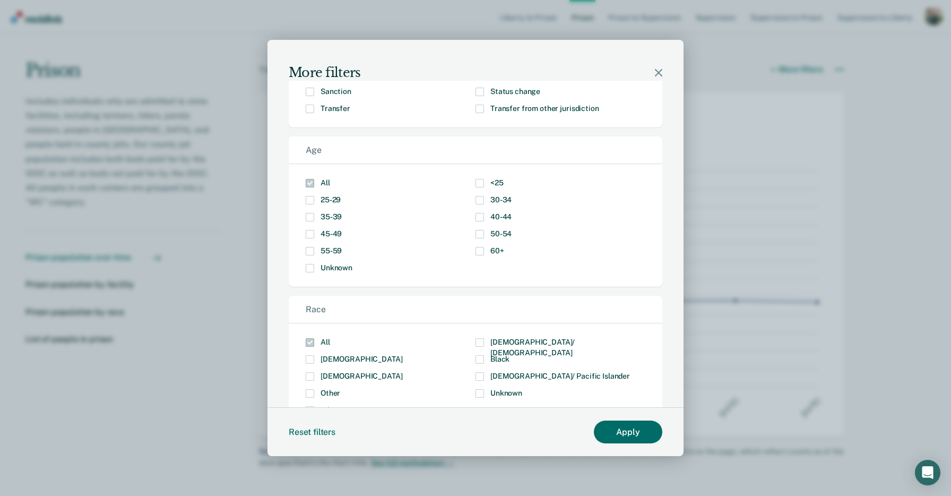
scroll to position [143, 0]
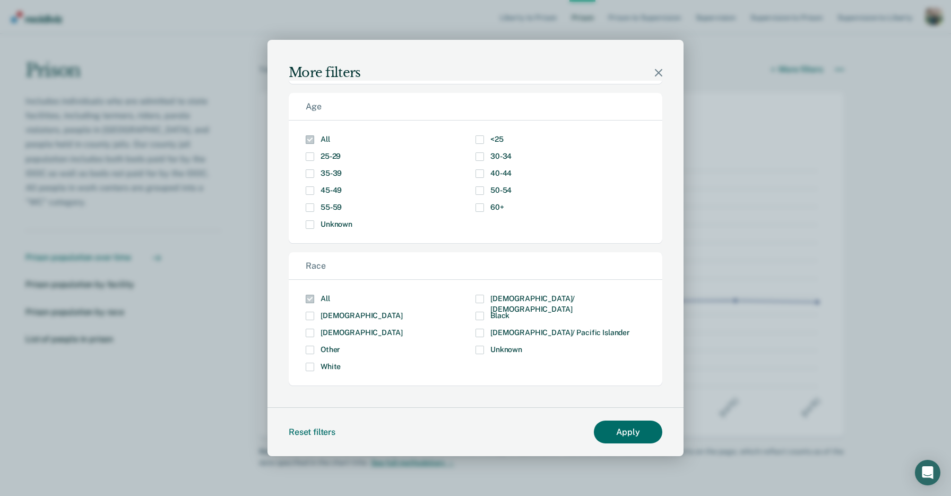
click at [658, 68] on div "More filters" at bounding box center [475, 60] width 416 height 41
click at [658, 76] on icon "Close modal" at bounding box center [658, 72] width 7 height 7
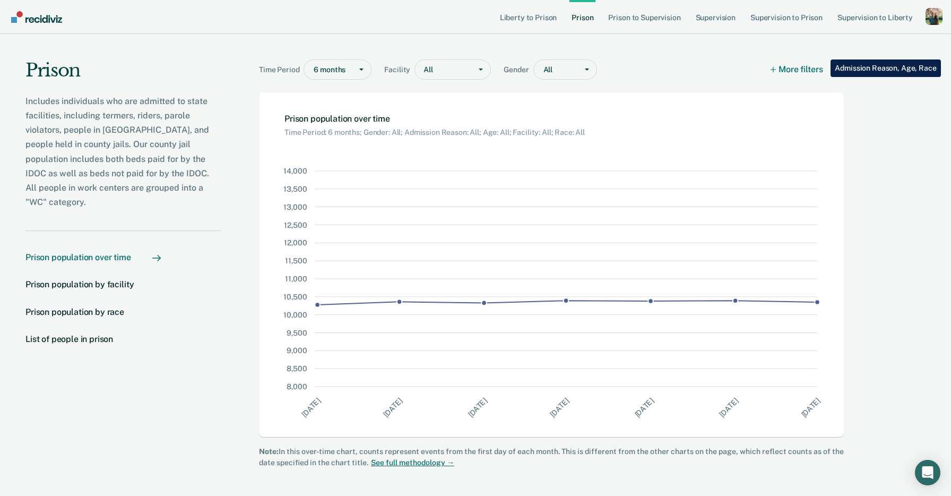
click at [658, 76] on div "Time Period 6 months Facility All Gender All More filters Download Data How it …" at bounding box center [551, 71] width 585 height 24
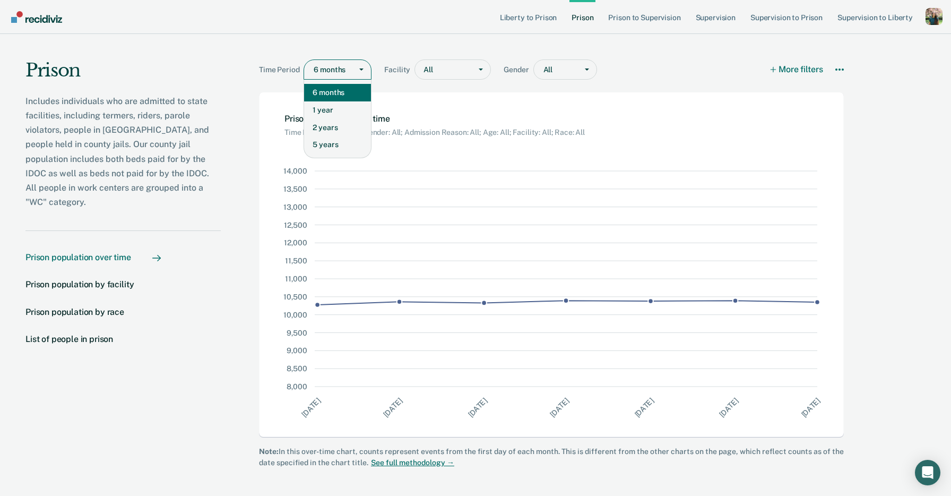
click at [359, 72] on div "Main chart and filter content" at bounding box center [361, 69] width 19 height 19
click at [450, 70] on div "Main chart and filter content" at bounding box center [450, 69] width 32 height 11
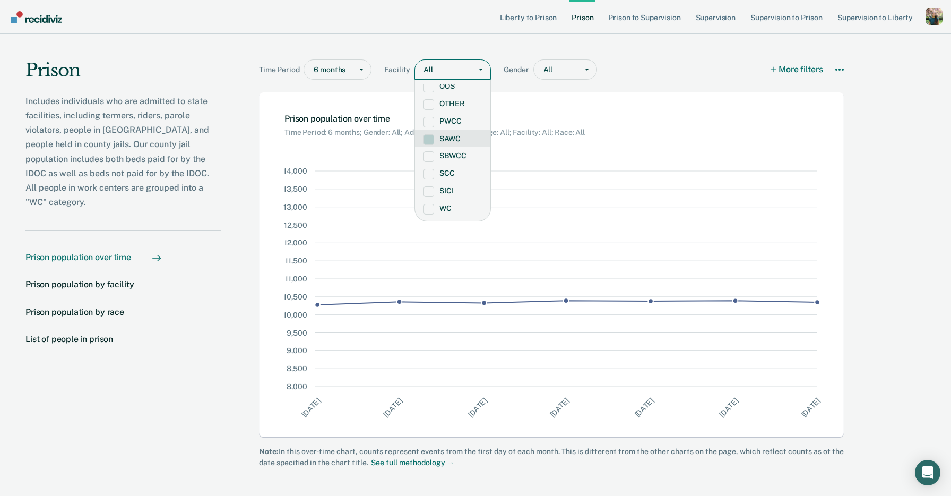
scroll to position [0, 0]
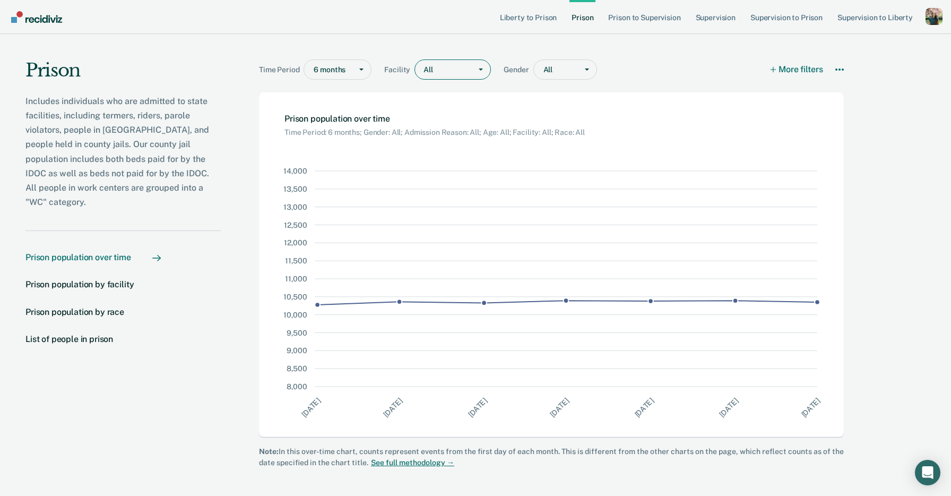
click at [441, 74] on div "Main chart and filter content" at bounding box center [450, 69] width 32 height 11
click at [468, 60] on div "All" at bounding box center [452, 69] width 76 height 20
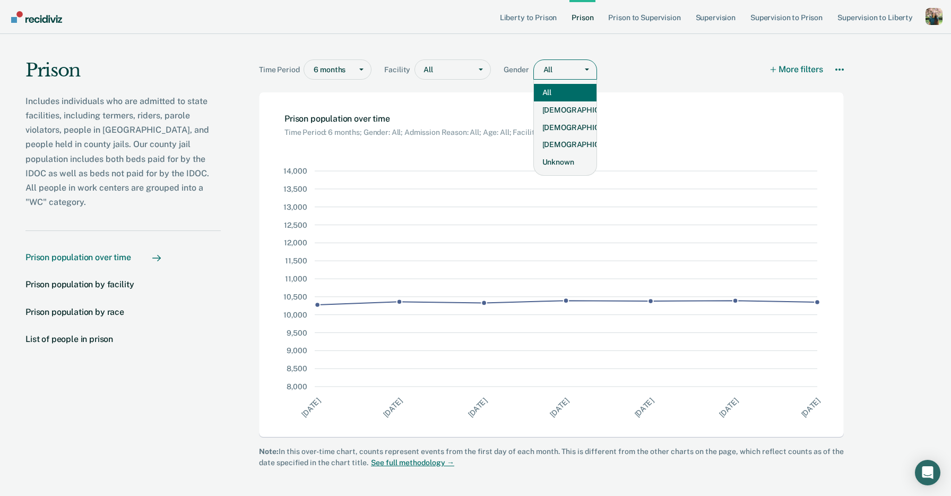
click at [560, 74] on div "Main chart and filter content" at bounding box center [557, 69] width 29 height 11
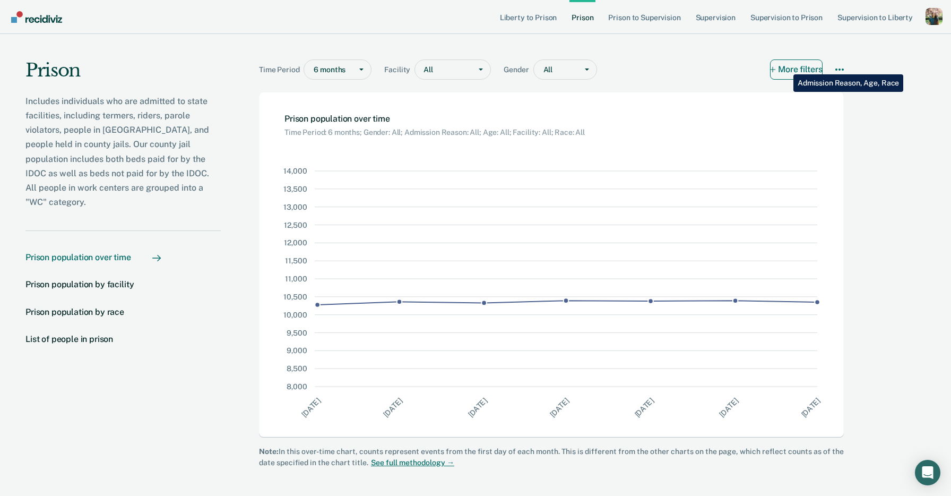
click at [785, 66] on button "More filters" at bounding box center [796, 69] width 53 height 20
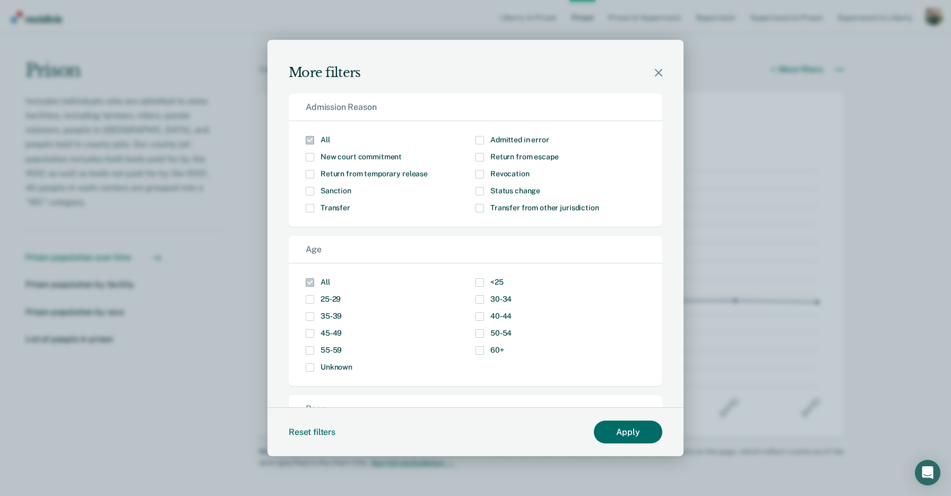
click at [657, 68] on div "More filters" at bounding box center [475, 60] width 416 height 41
click at [658, 73] on icon "Close modal" at bounding box center [658, 72] width 7 height 7
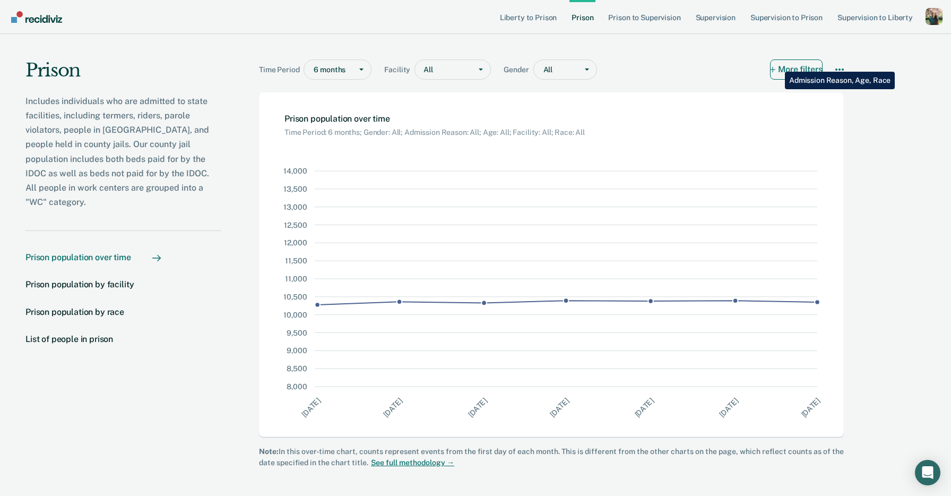
click at [777, 64] on button "More filters" at bounding box center [796, 69] width 53 height 20
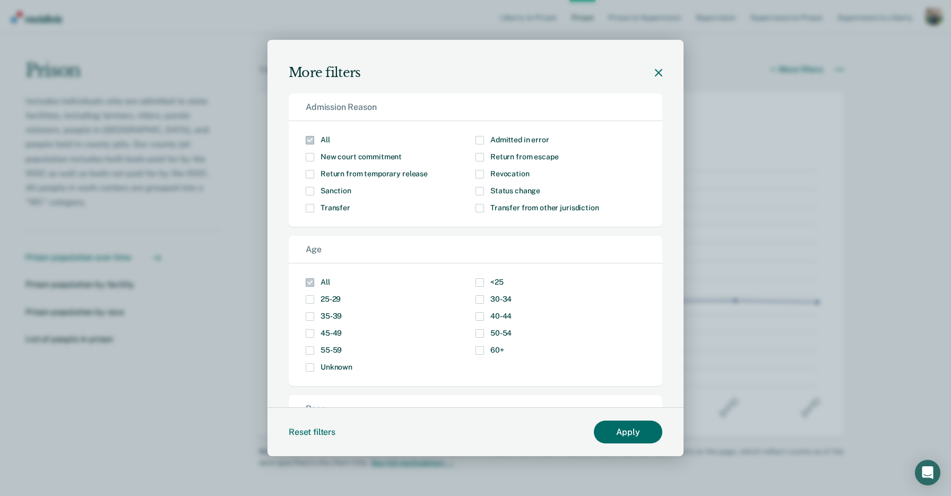
click at [656, 76] on icon "Close modal" at bounding box center [658, 72] width 7 height 7
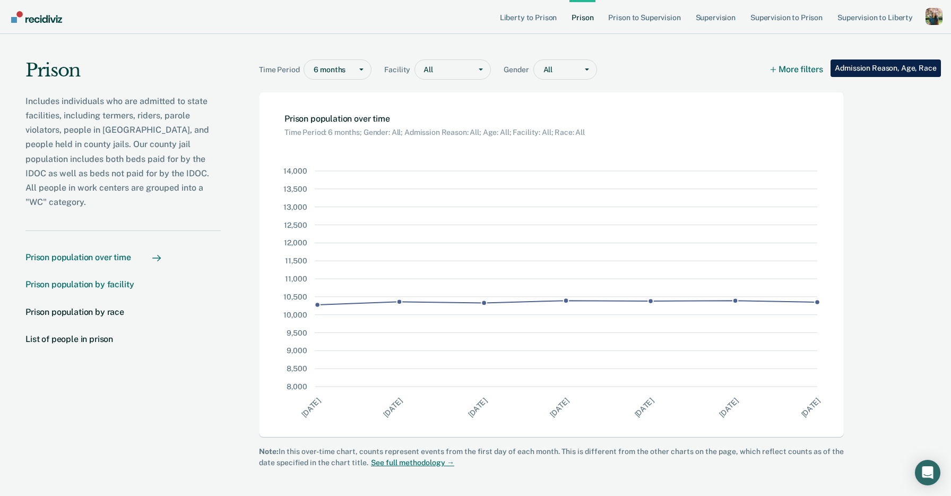
click at [107, 279] on div "Prison population by facility" at bounding box center [79, 284] width 108 height 10
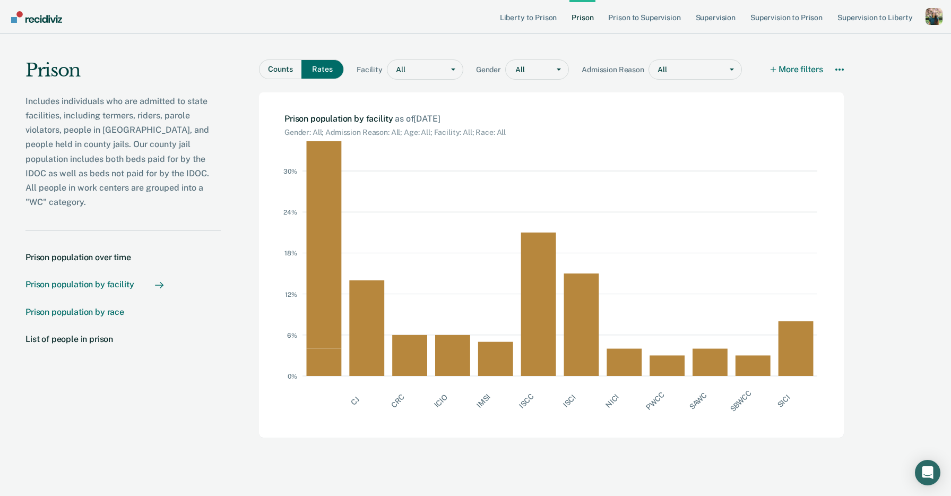
click at [101, 307] on div "Prison population by race" at bounding box center [74, 312] width 99 height 10
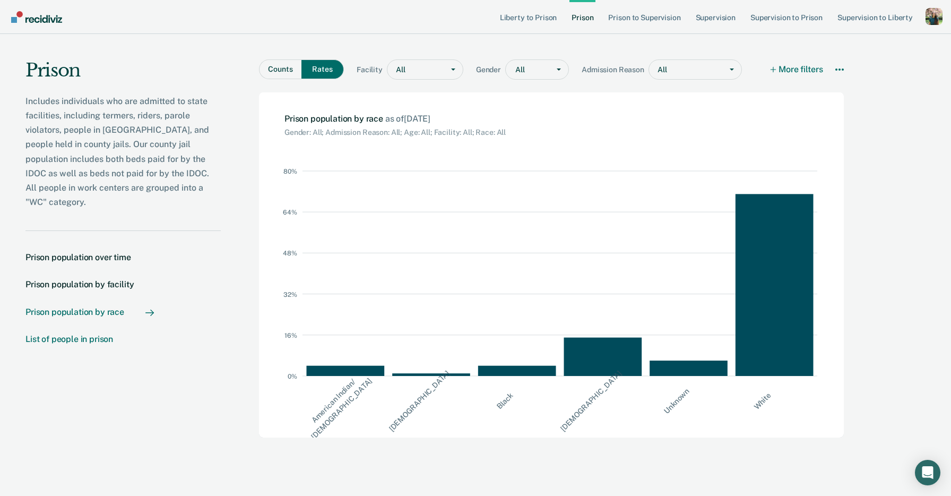
click at [98, 334] on div "List of people in prison" at bounding box center [69, 339] width 88 height 10
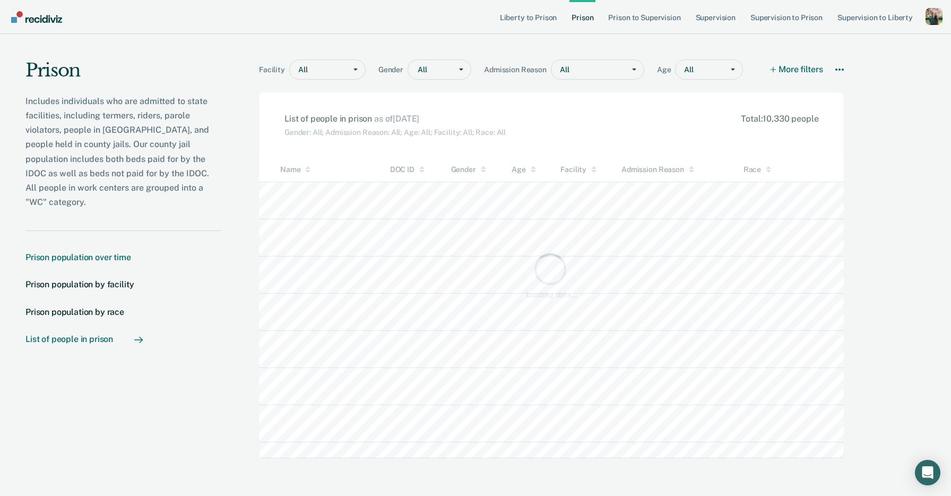
scroll to position [1, 0]
click at [798, 71] on button "More filters" at bounding box center [796, 69] width 53 height 20
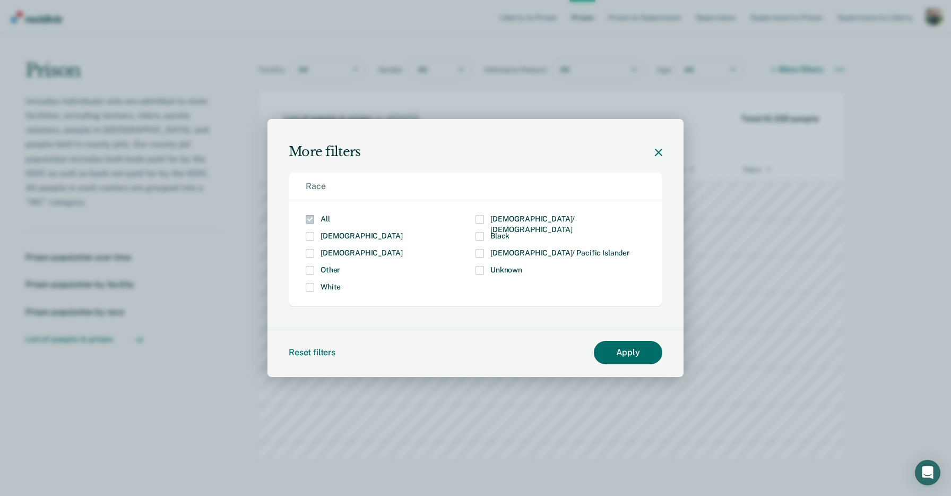
click at [657, 152] on icon "Close modal" at bounding box center [658, 152] width 7 height 7
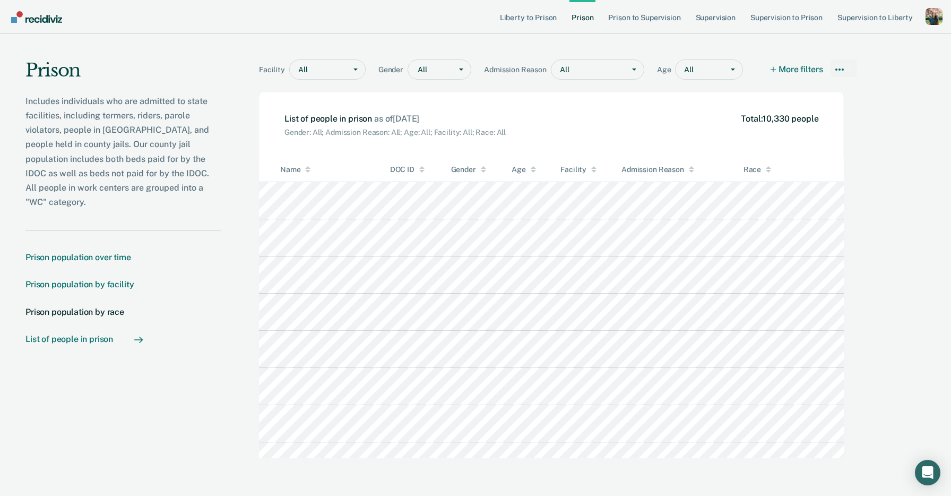
click at [124, 279] on div "Prison population by facility" at bounding box center [79, 284] width 108 height 10
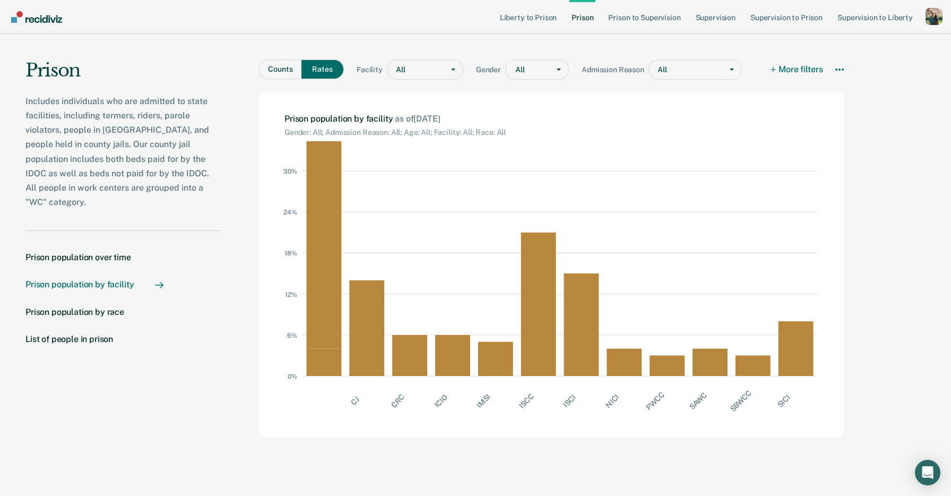
click at [123, 279] on div "Prison population by facility" at bounding box center [79, 284] width 108 height 10
click at [793, 71] on button "More filters" at bounding box center [796, 69] width 53 height 20
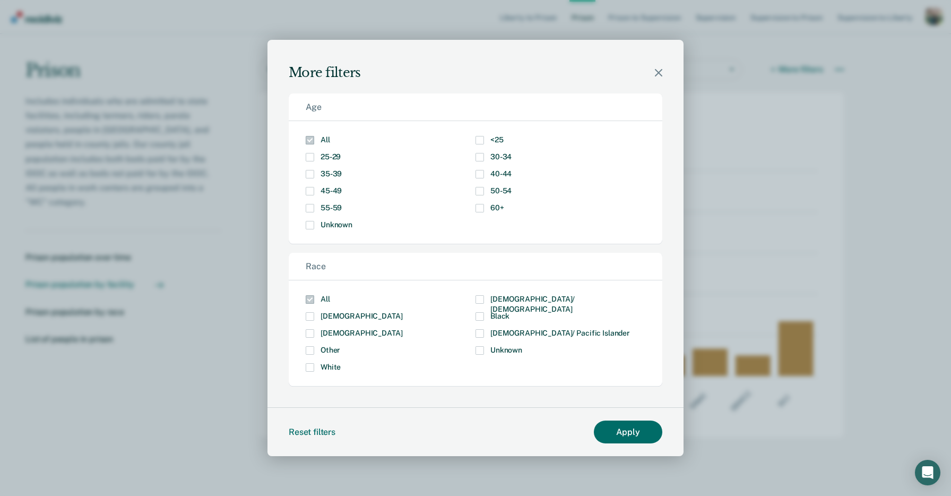
scroll to position [1, 0]
click at [654, 74] on div "More filters" at bounding box center [475, 60] width 416 height 41
click at [656, 74] on icon "Close modal" at bounding box center [658, 72] width 7 height 7
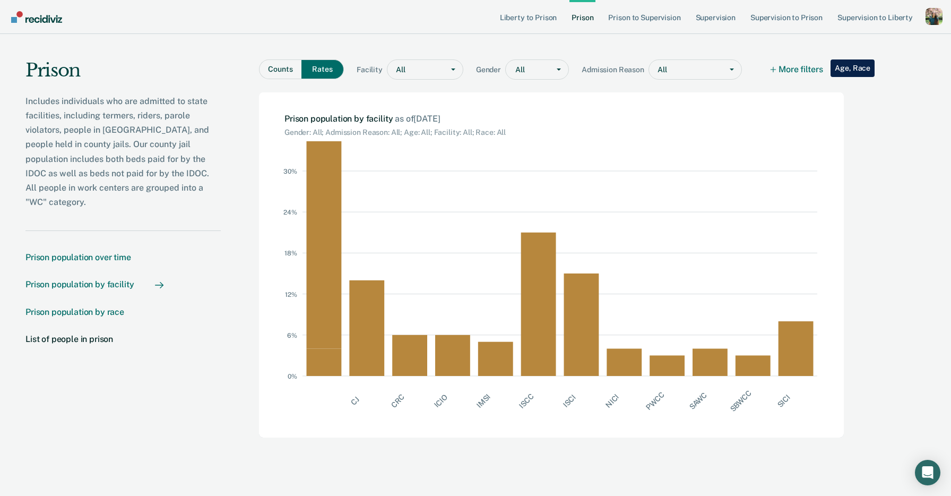
click at [108, 307] on div "Prison population by race" at bounding box center [74, 312] width 99 height 10
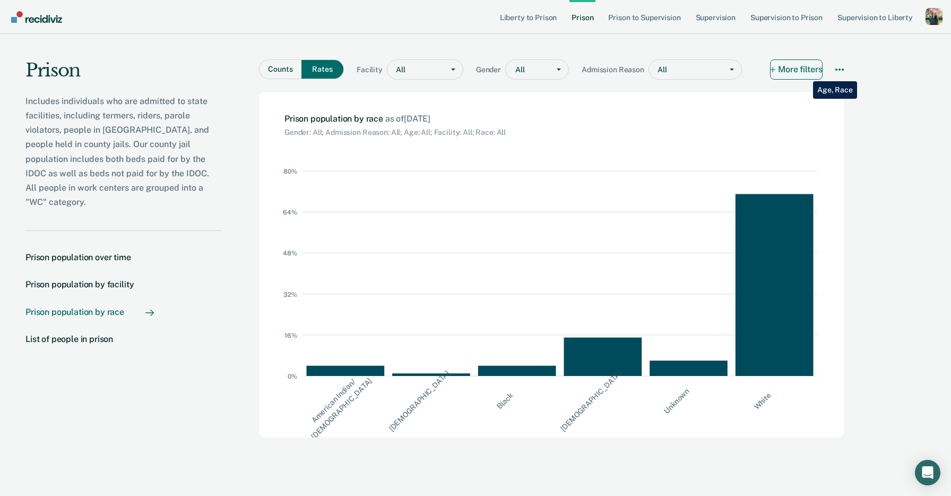
click at [805, 73] on button "More filters" at bounding box center [796, 69] width 53 height 20
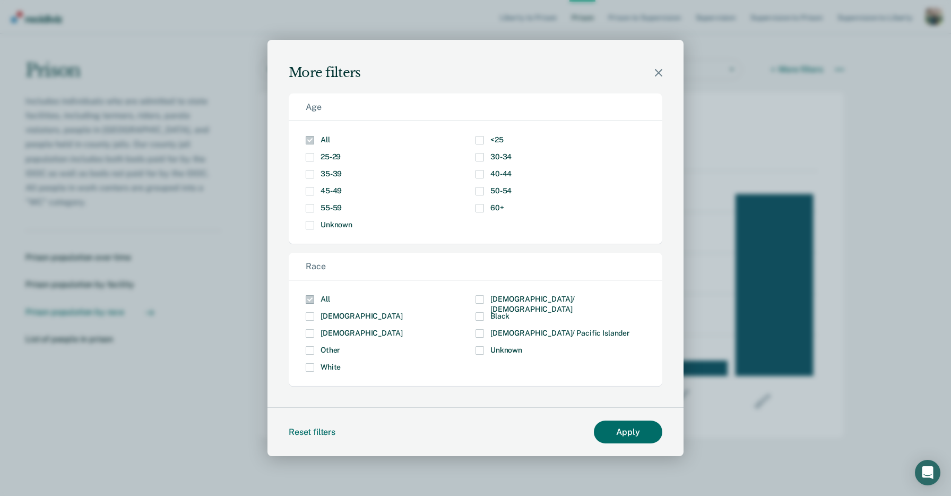
click at [658, 73] on icon "Close modal" at bounding box center [658, 72] width 7 height 7
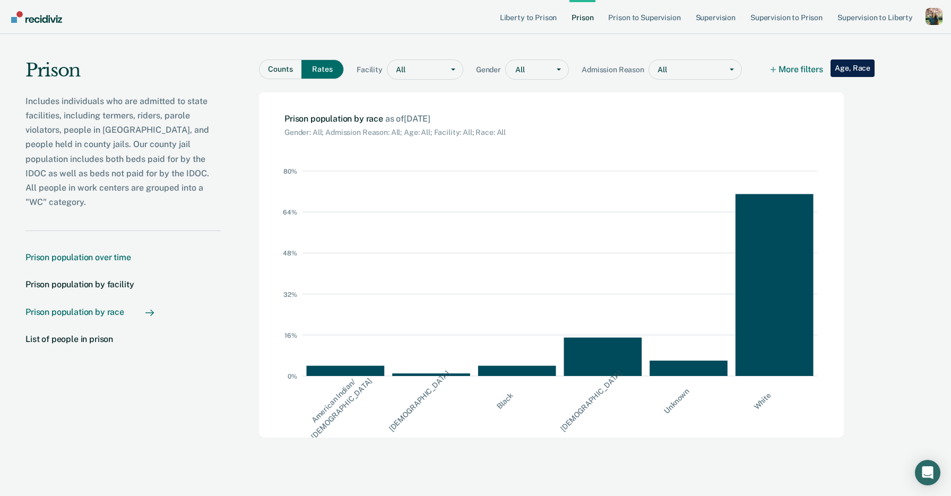
click at [111, 252] on div "Prison population over time" at bounding box center [78, 257] width 106 height 10
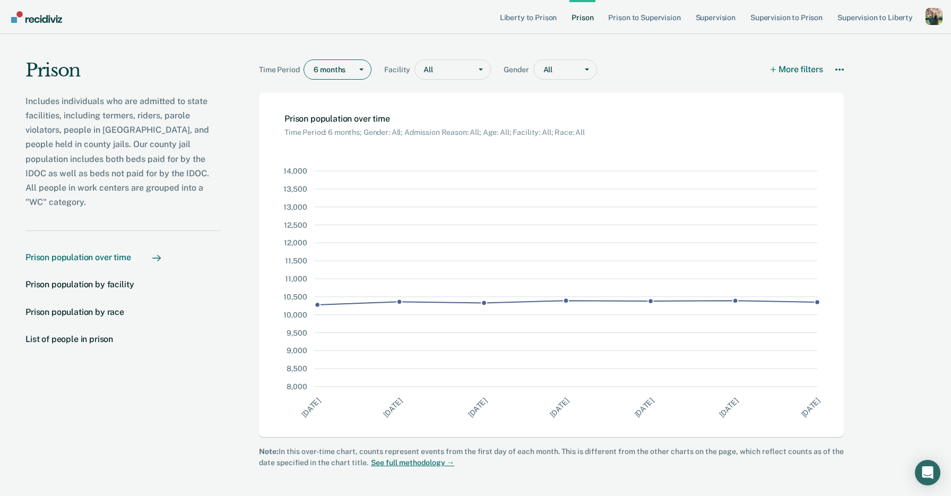
click at [336, 67] on div "Main chart and filter content" at bounding box center [330, 69] width 33 height 11
click at [383, 55] on div "Time Period 6 months selected, 1 of 4. 4 results available. Use Up and Down to …" at bounding box center [551, 63] width 585 height 58
click at [354, 73] on div "Main chart and filter content" at bounding box center [361, 69] width 19 height 19
click at [784, 68] on button "More filters" at bounding box center [796, 69] width 53 height 20
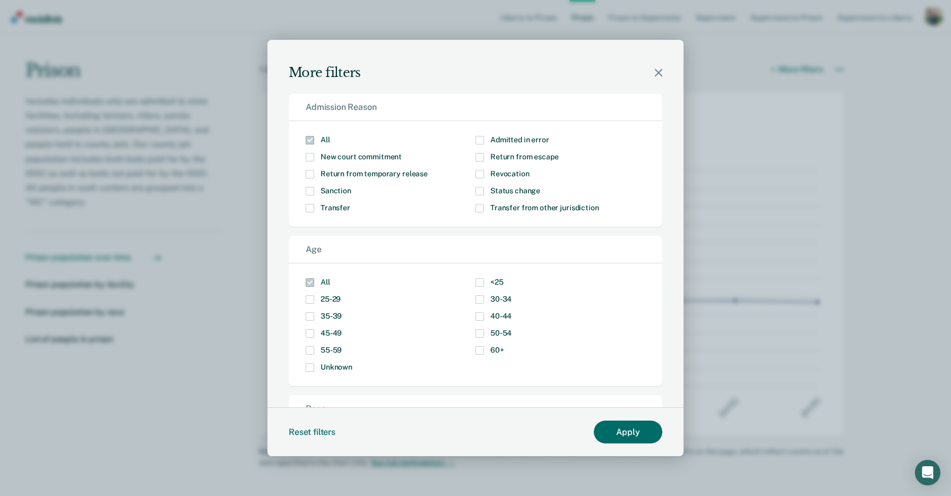
click at [652, 71] on div "More filters" at bounding box center [475, 60] width 416 height 41
click at [658, 71] on icon "Close modal" at bounding box center [658, 72] width 7 height 7
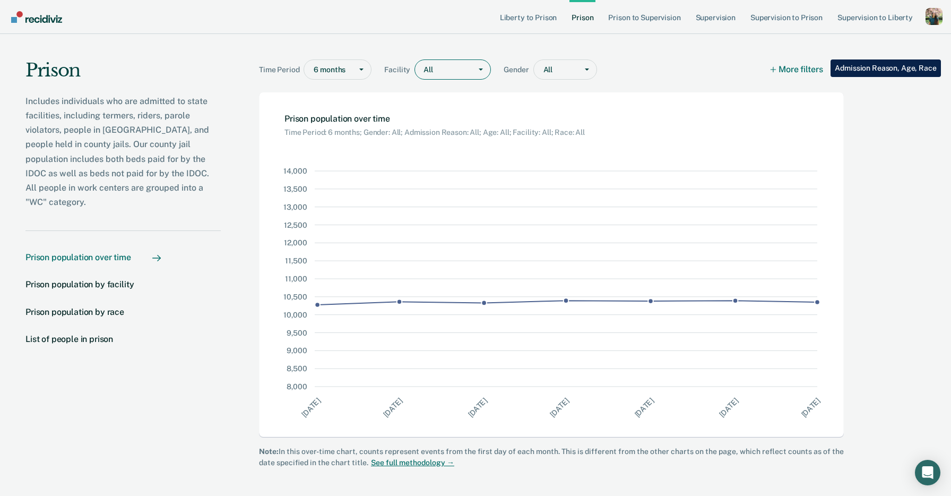
click at [474, 68] on div "Main chart and filter content" at bounding box center [480, 69] width 19 height 19
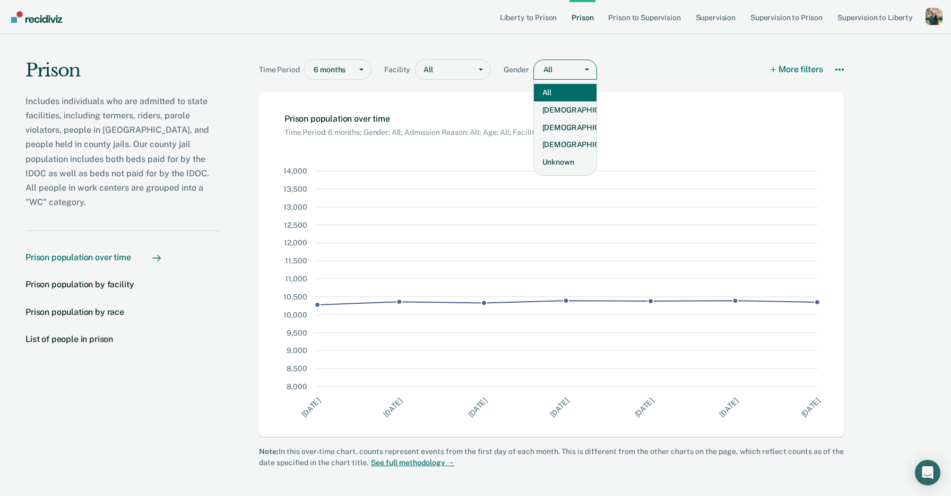
click at [567, 68] on div "Main chart and filter content" at bounding box center [557, 69] width 29 height 11
click at [353, 66] on div "Main chart and filter content" at bounding box center [361, 69] width 19 height 19
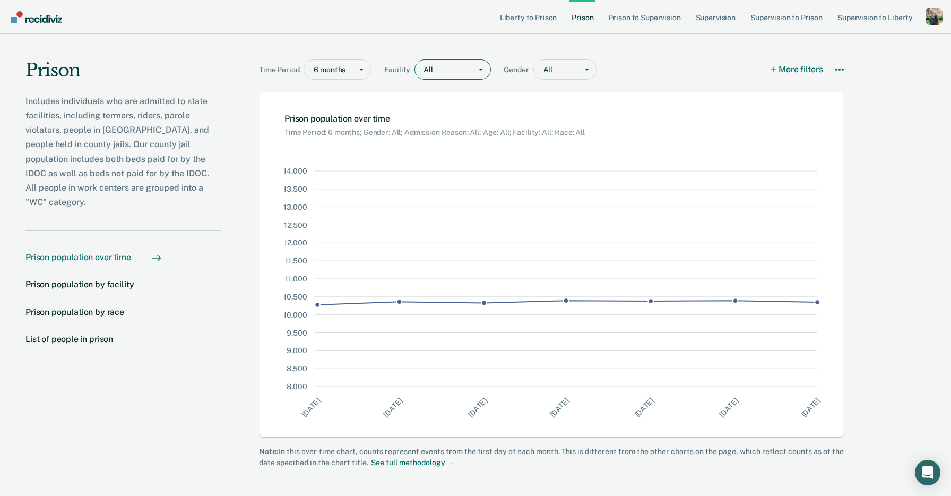
click at [468, 70] on div "All" at bounding box center [443, 69] width 56 height 15
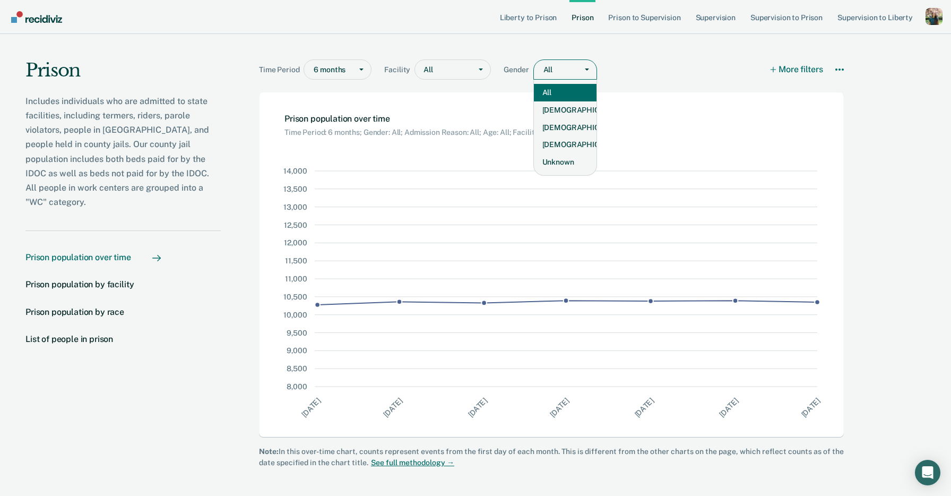
click at [562, 67] on div "Main chart and filter content" at bounding box center [557, 69] width 29 height 11
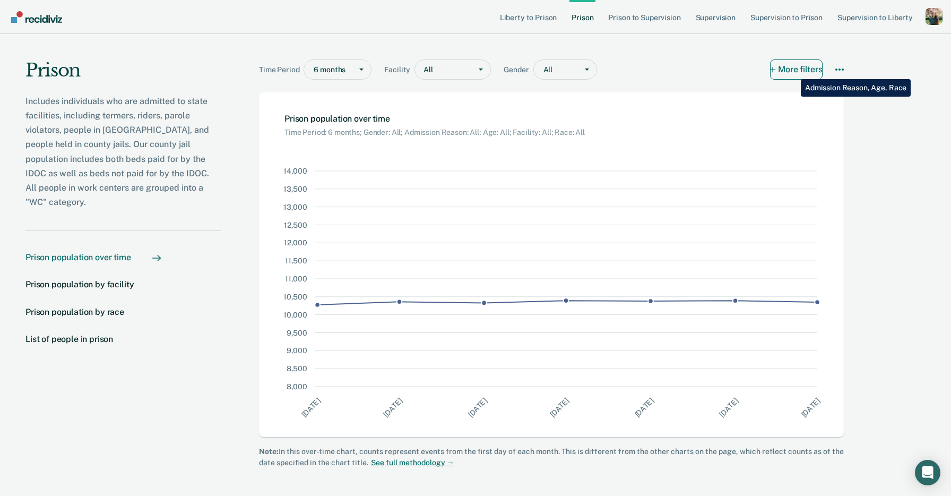
click at [793, 71] on button "More filters" at bounding box center [796, 69] width 53 height 20
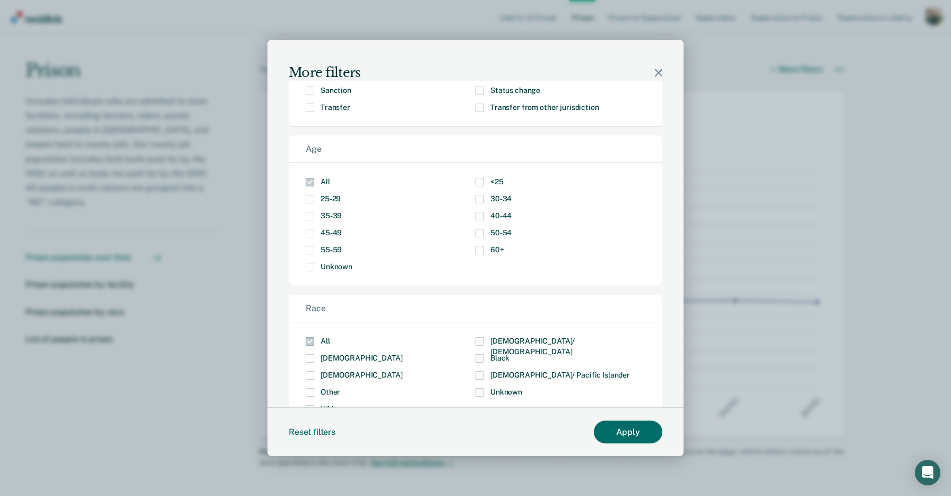
scroll to position [143, 0]
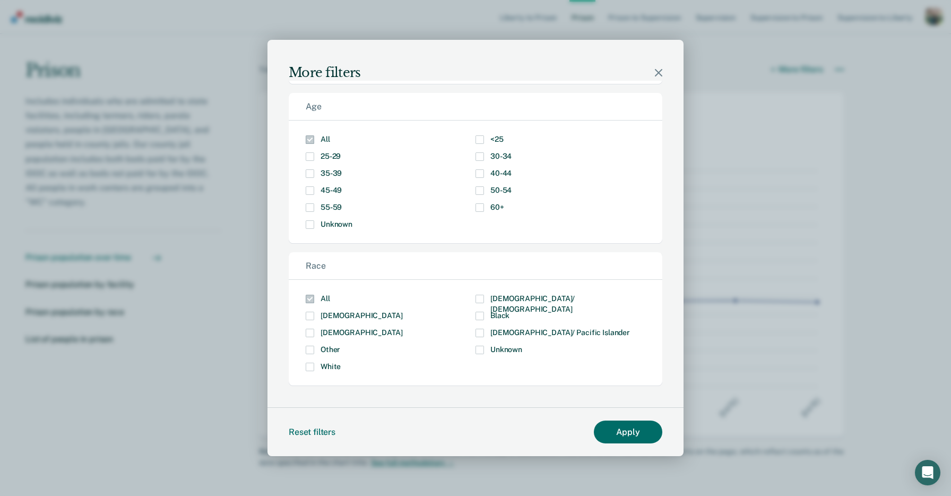
click at [312, 314] on span "Modal" at bounding box center [310, 315] width 8 height 8
click at [402, 311] on input "Asian" at bounding box center [402, 311] width 0 height 0
click at [312, 329] on span "Modal" at bounding box center [310, 332] width 8 height 8
click at [402, 328] on input "Hispanic" at bounding box center [402, 328] width 0 height 0
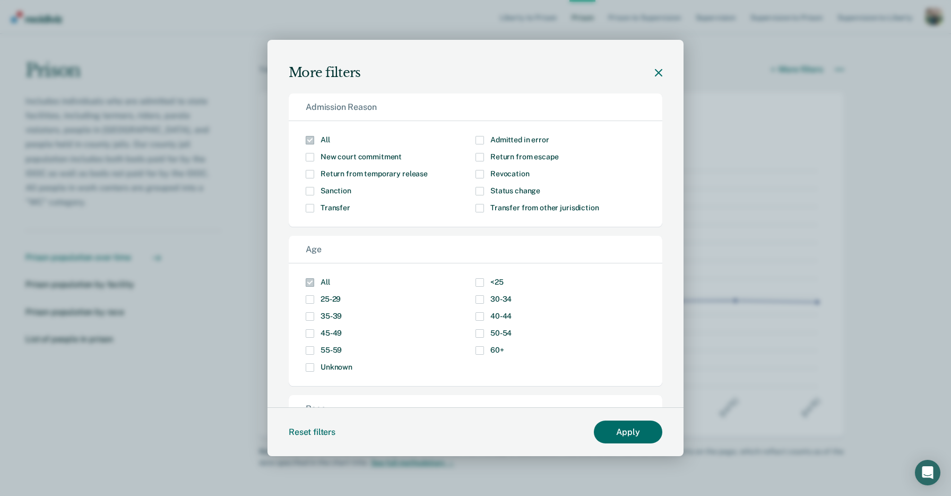
click at [657, 74] on icon "Close modal" at bounding box center [658, 72] width 7 height 7
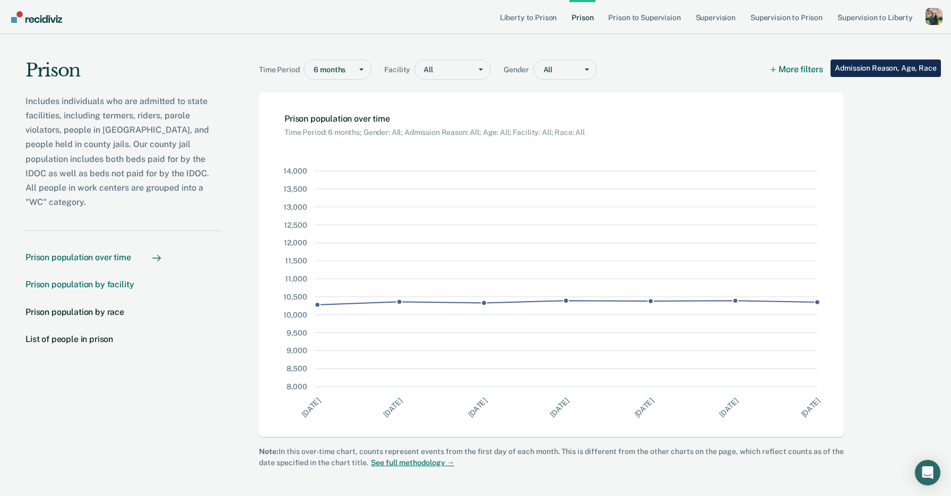
click at [111, 279] on div "Prison population by facility" at bounding box center [79, 284] width 108 height 10
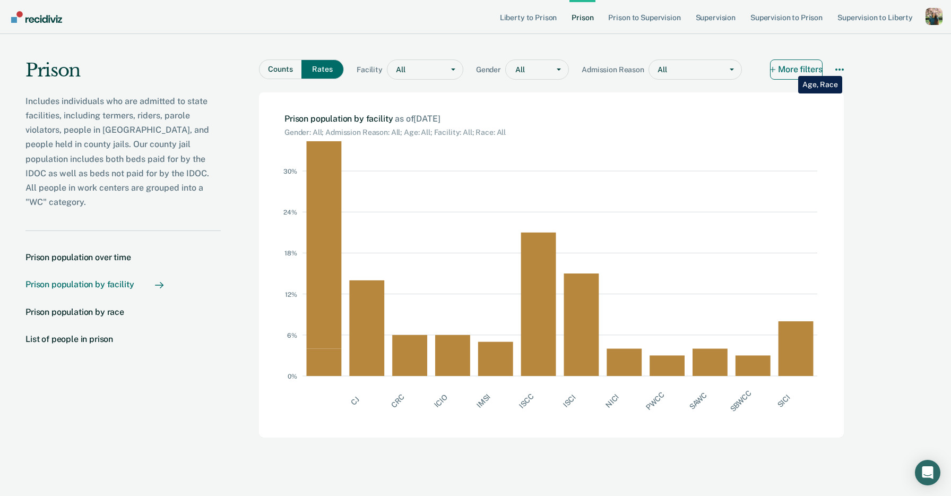
click at [790, 68] on button "More filters" at bounding box center [796, 69] width 53 height 20
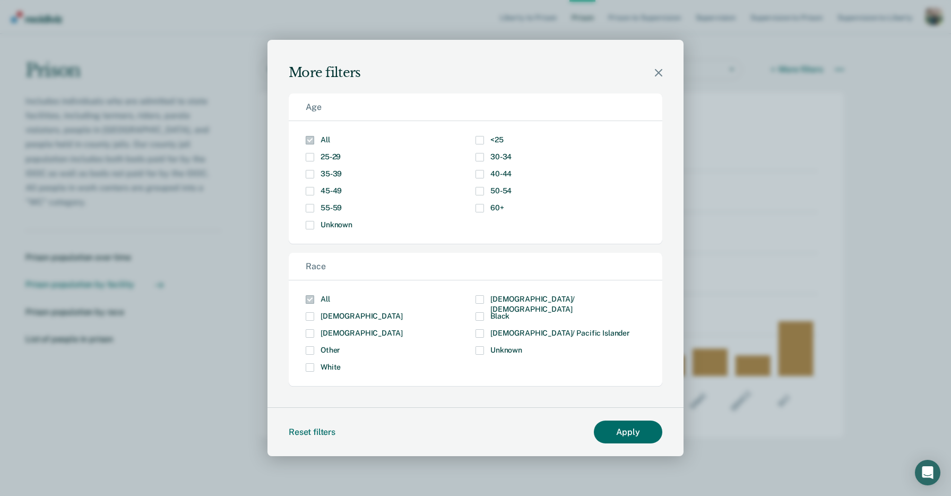
scroll to position [1, 0]
click at [656, 78] on div "More filters" at bounding box center [475, 60] width 416 height 41
click at [662, 74] on div "More filters" at bounding box center [475, 60] width 416 height 41
click at [658, 73] on icon "Close modal" at bounding box center [658, 72] width 7 height 7
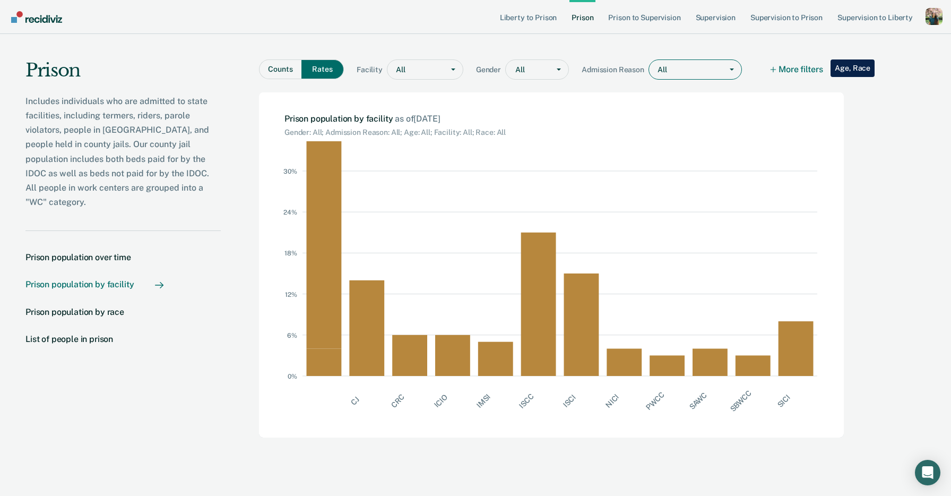
click at [690, 73] on div "Main chart and filter content" at bounding box center [691, 69] width 49 height 11
click at [805, 67] on button "More filters" at bounding box center [796, 69] width 53 height 20
